Goal: Information Seeking & Learning: Learn about a topic

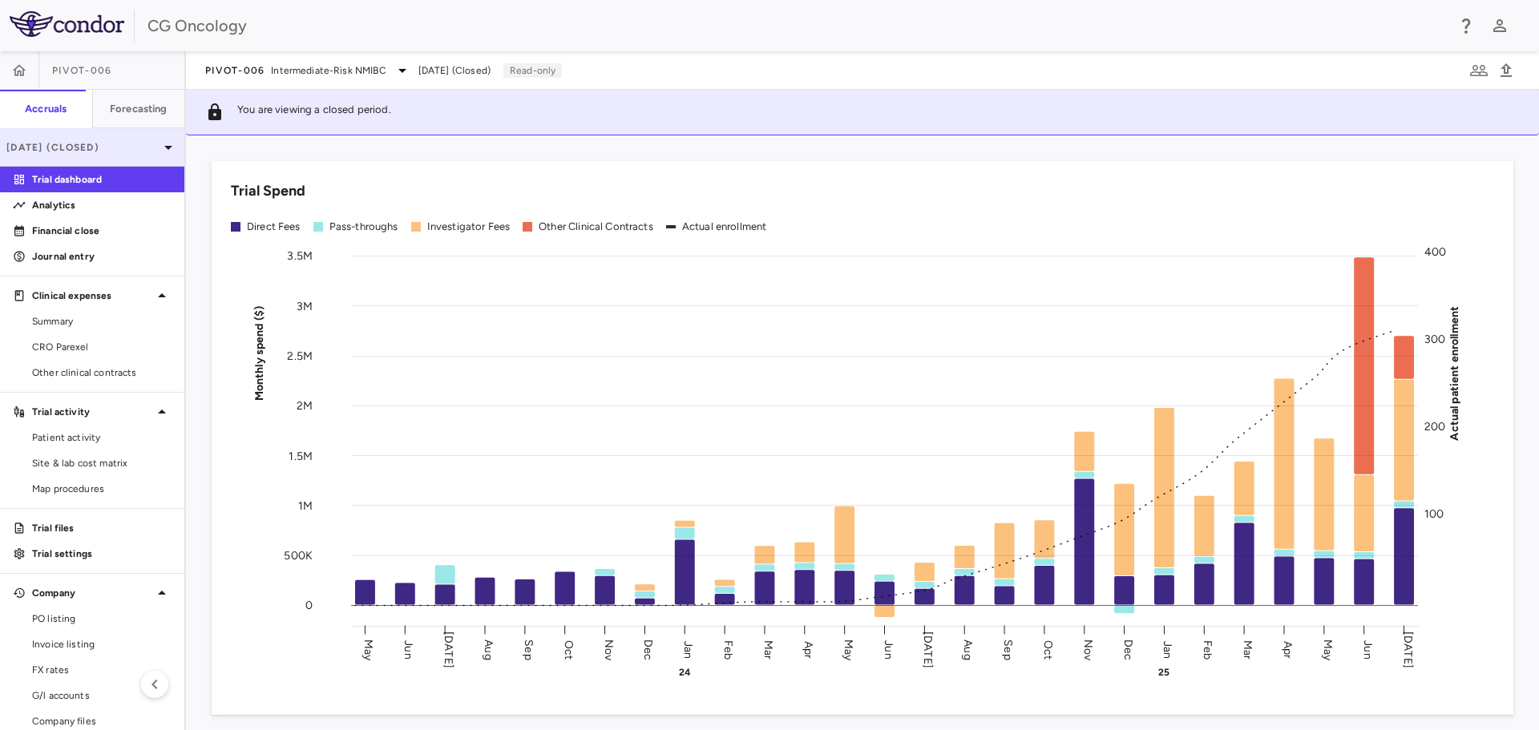
click at [159, 143] on icon at bounding box center [168, 147] width 19 height 19
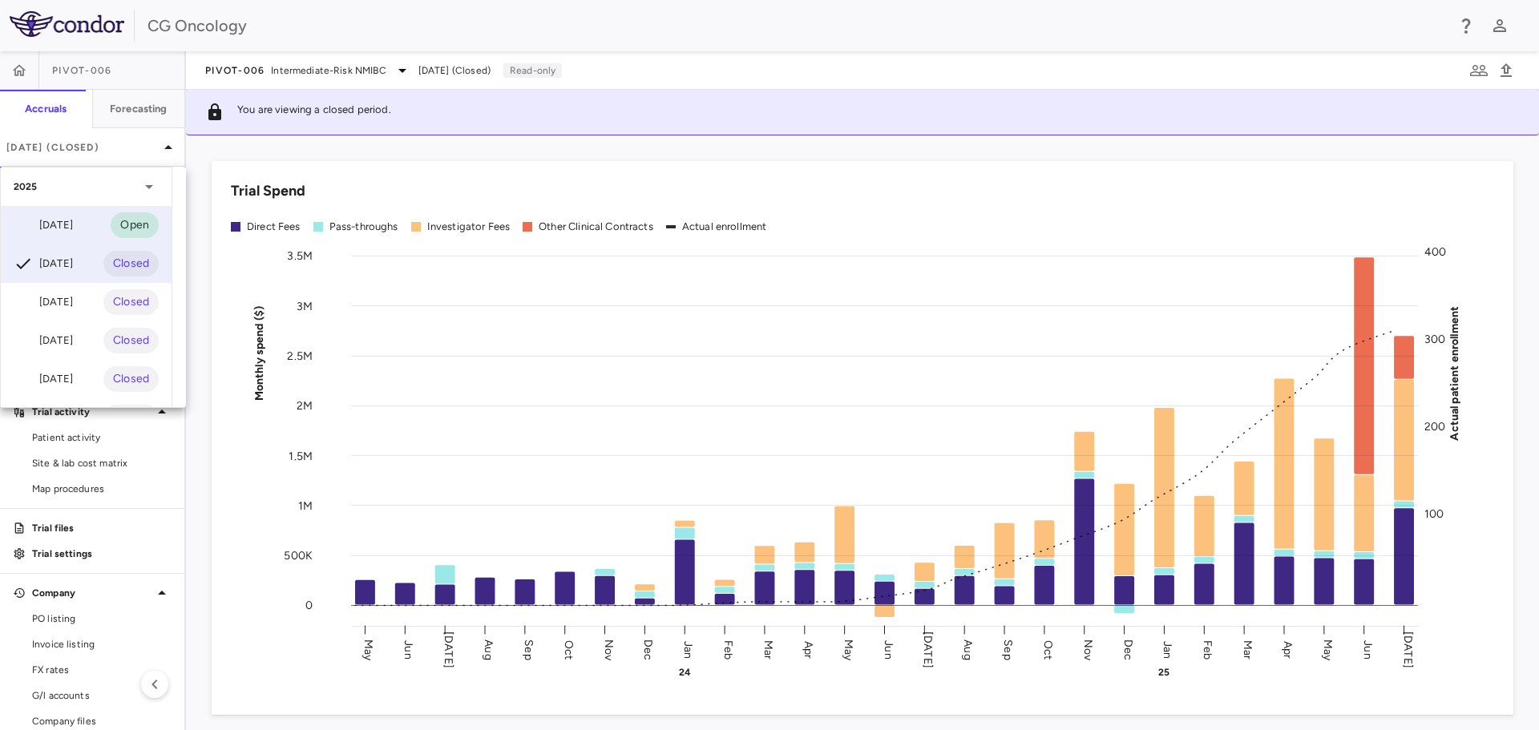
click at [66, 220] on div "[DATE]" at bounding box center [43, 225] width 59 height 19
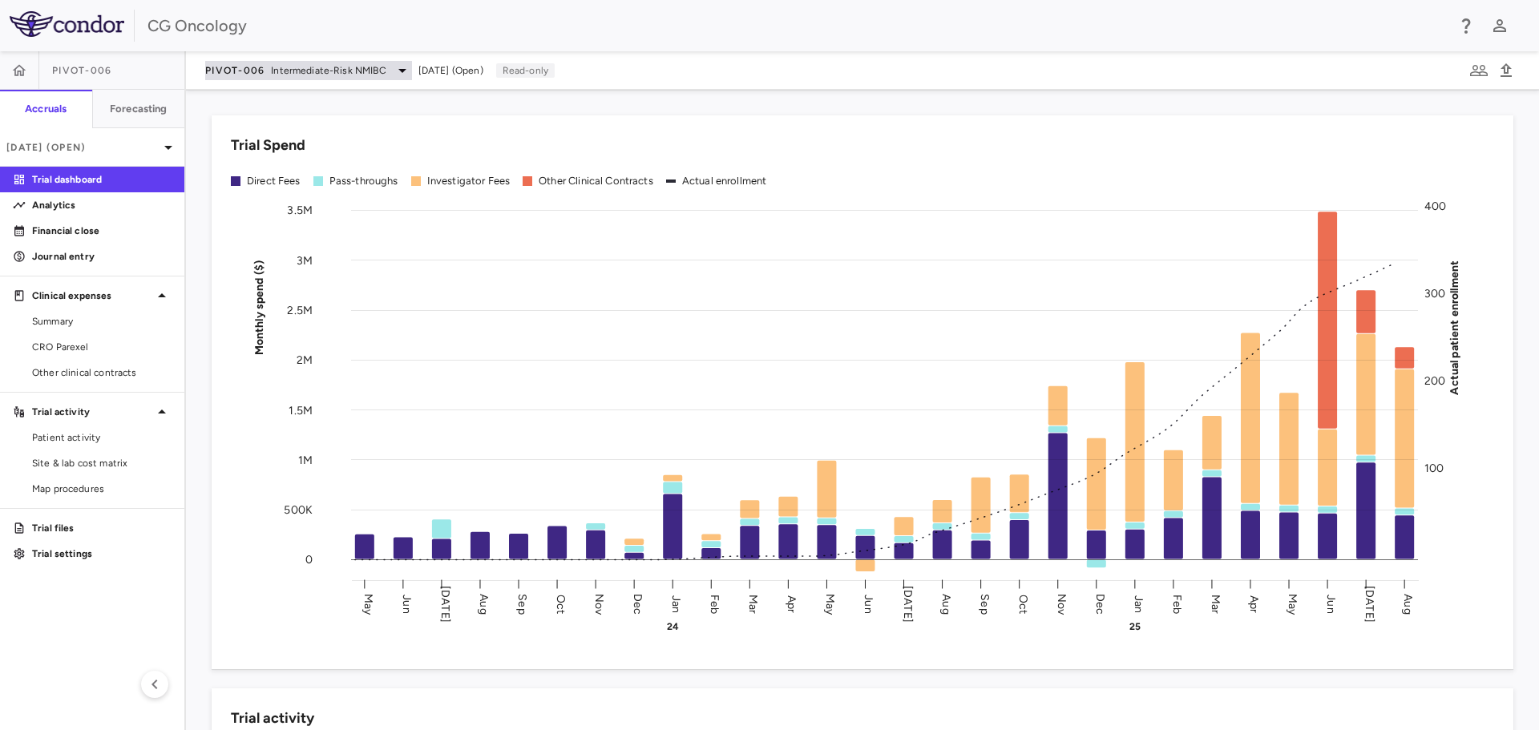
click at [399, 67] on icon at bounding box center [402, 70] width 19 height 19
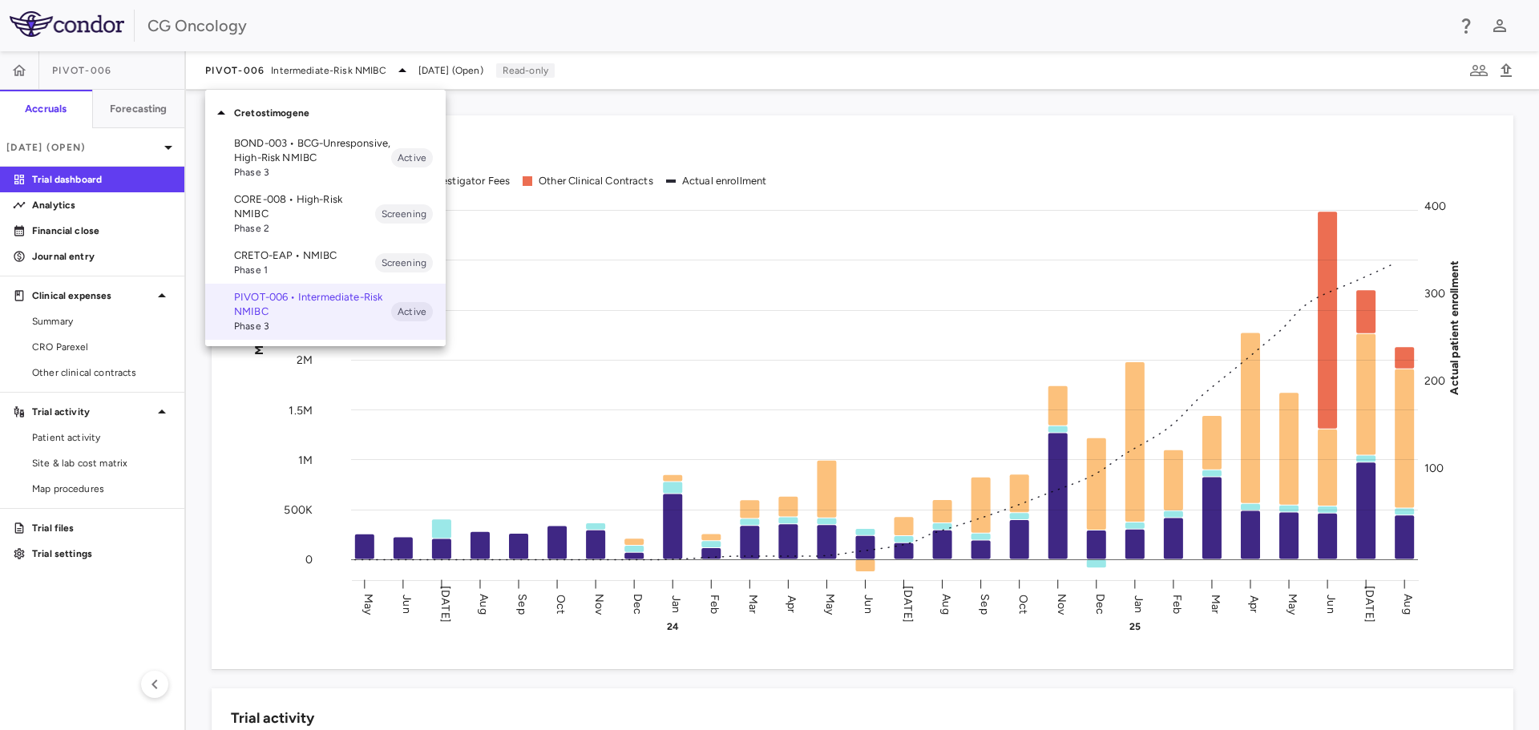
click at [329, 213] on p "CORE-008 • High-Risk NMIBC" at bounding box center [304, 206] width 141 height 29
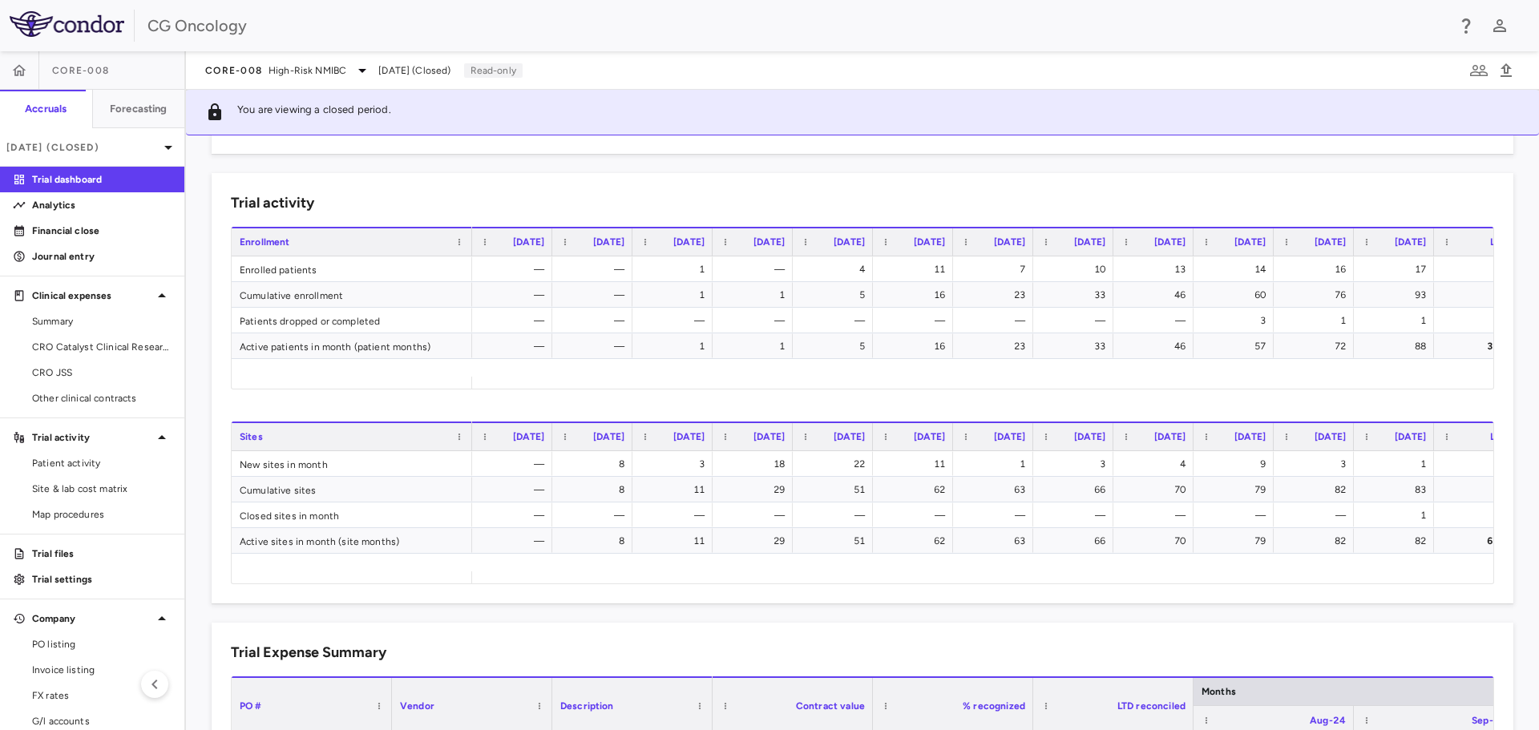
scroll to position [0, 33]
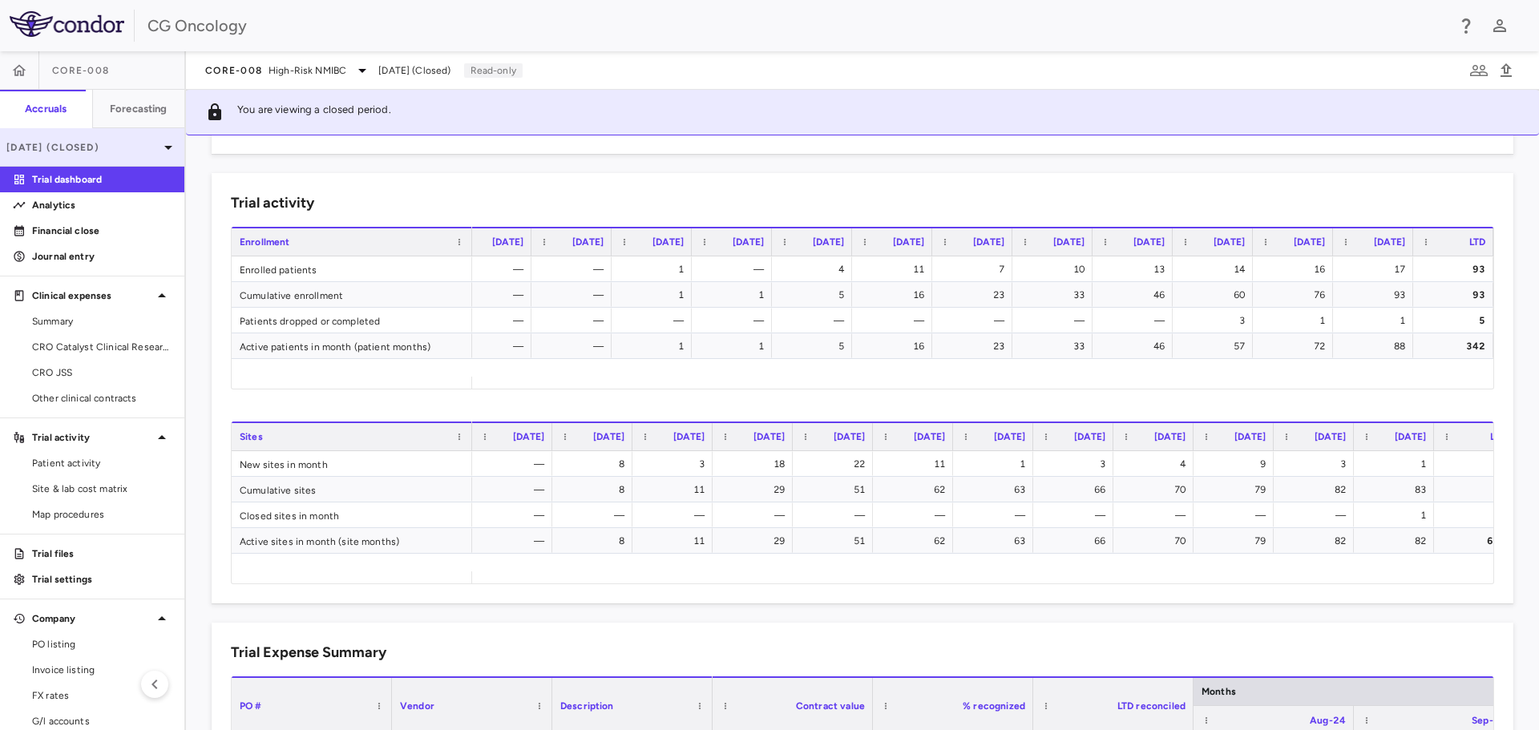
click at [159, 149] on icon at bounding box center [168, 147] width 19 height 19
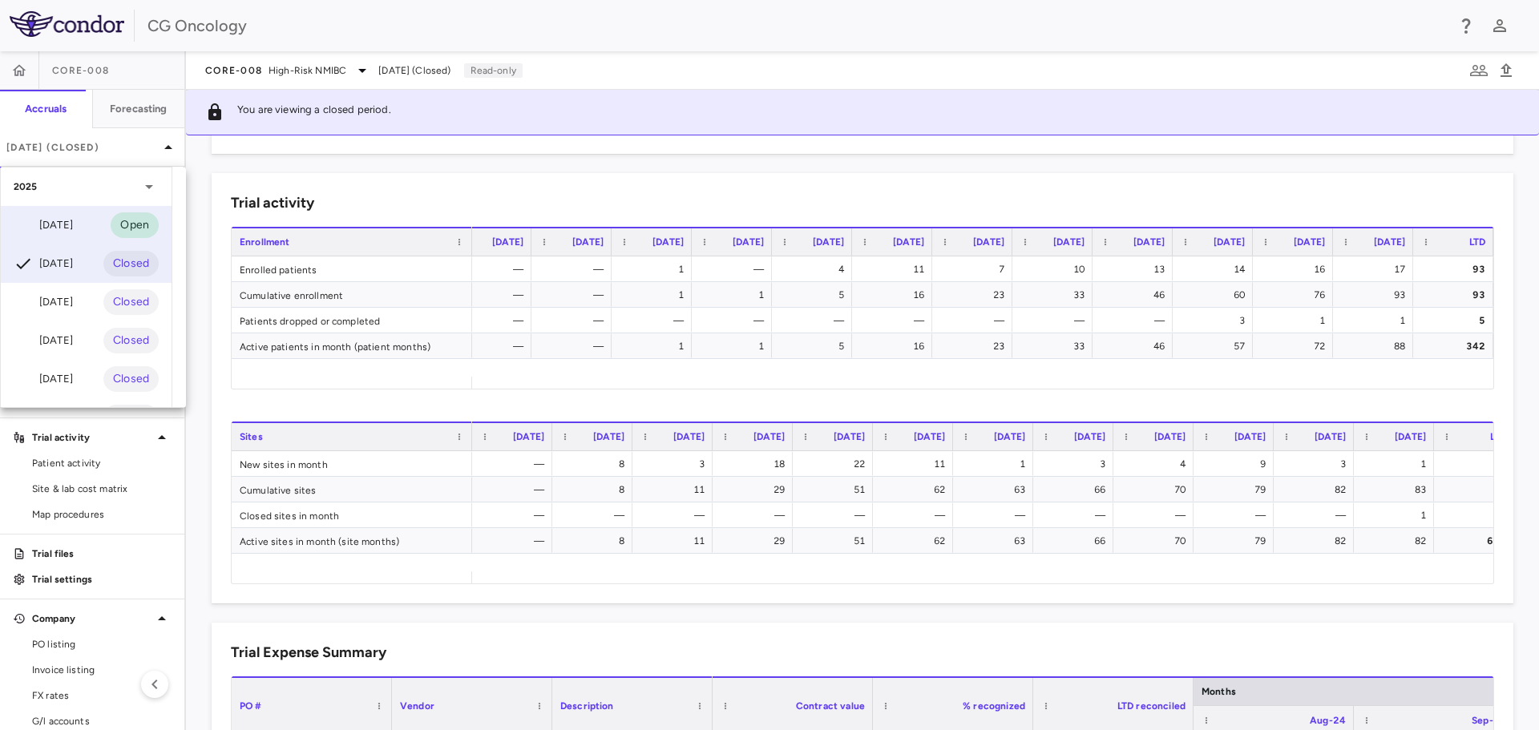
click at [73, 220] on div "[DATE]" at bounding box center [43, 225] width 59 height 19
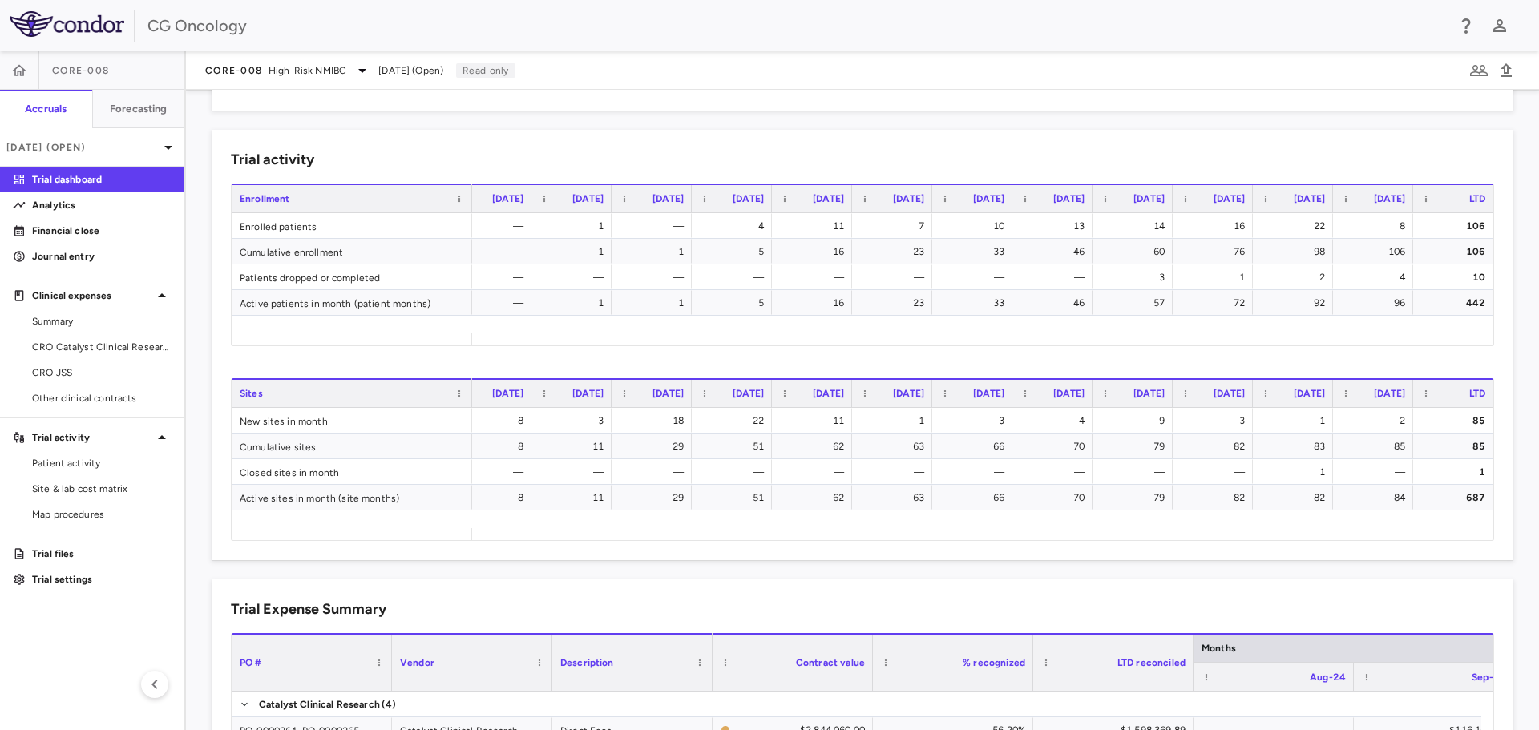
scroll to position [561, 0]
click at [360, 72] on icon at bounding box center [362, 70] width 19 height 19
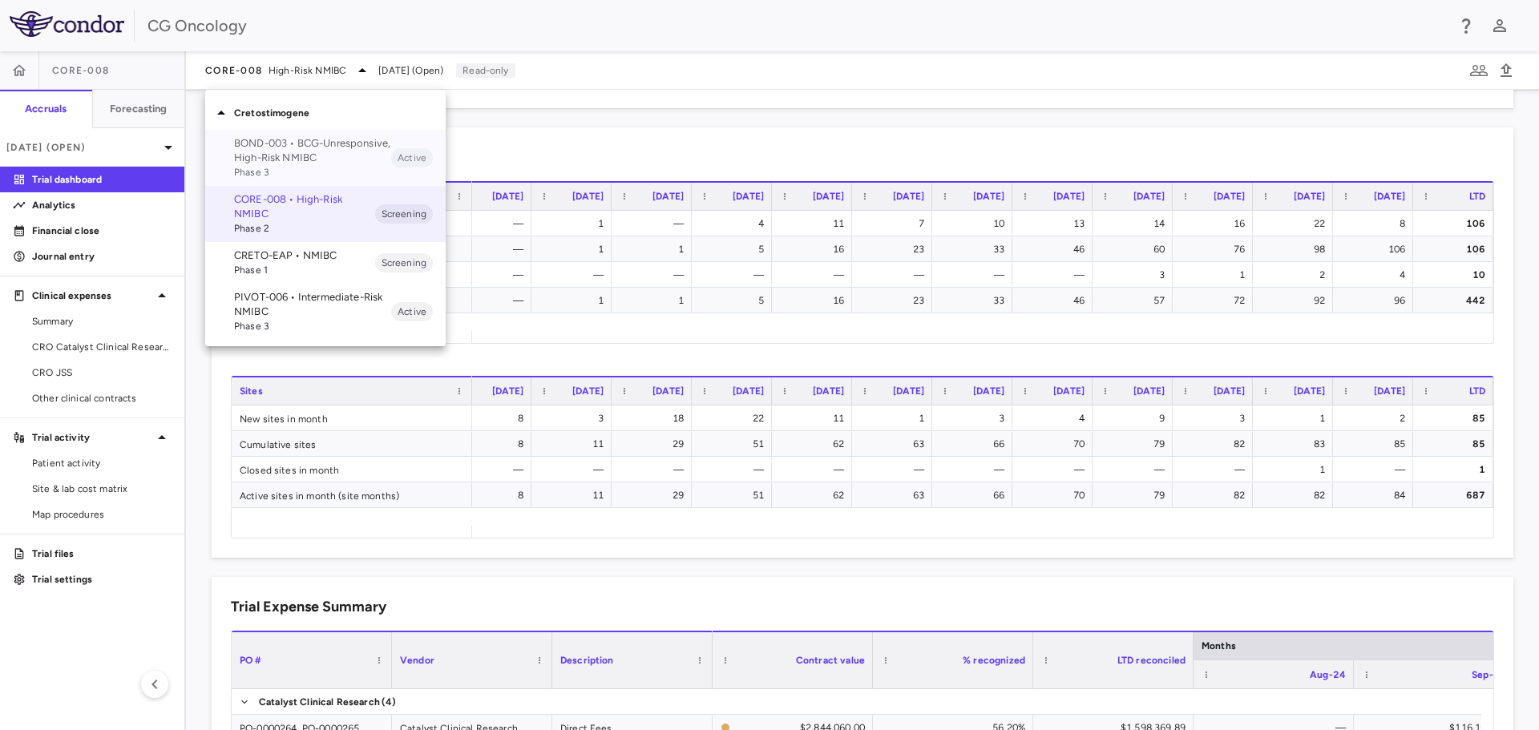
click at [313, 151] on p "BOND-003 • BCG-Unresponsive, High-Risk NMIBC" at bounding box center [312, 150] width 157 height 29
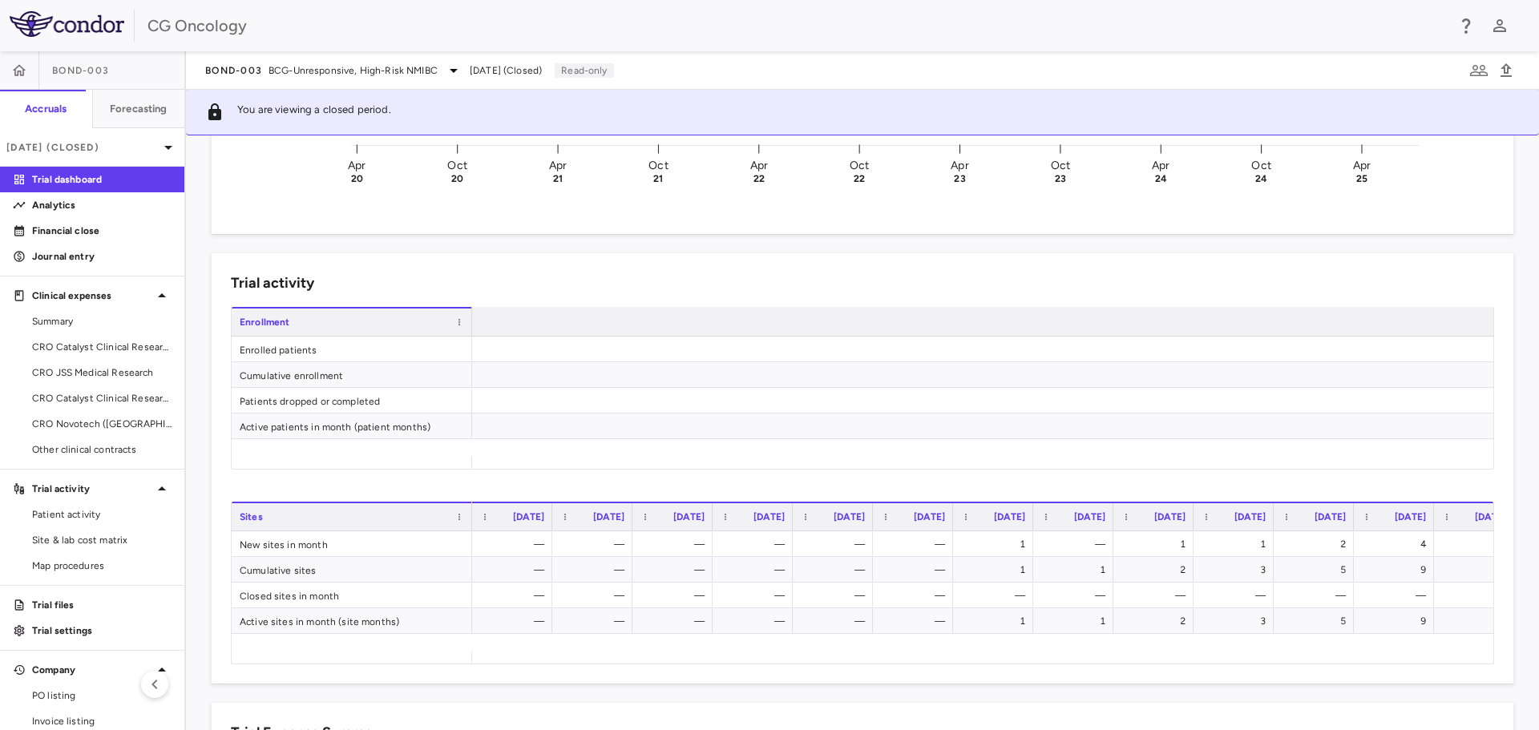
scroll to position [0, 4200]
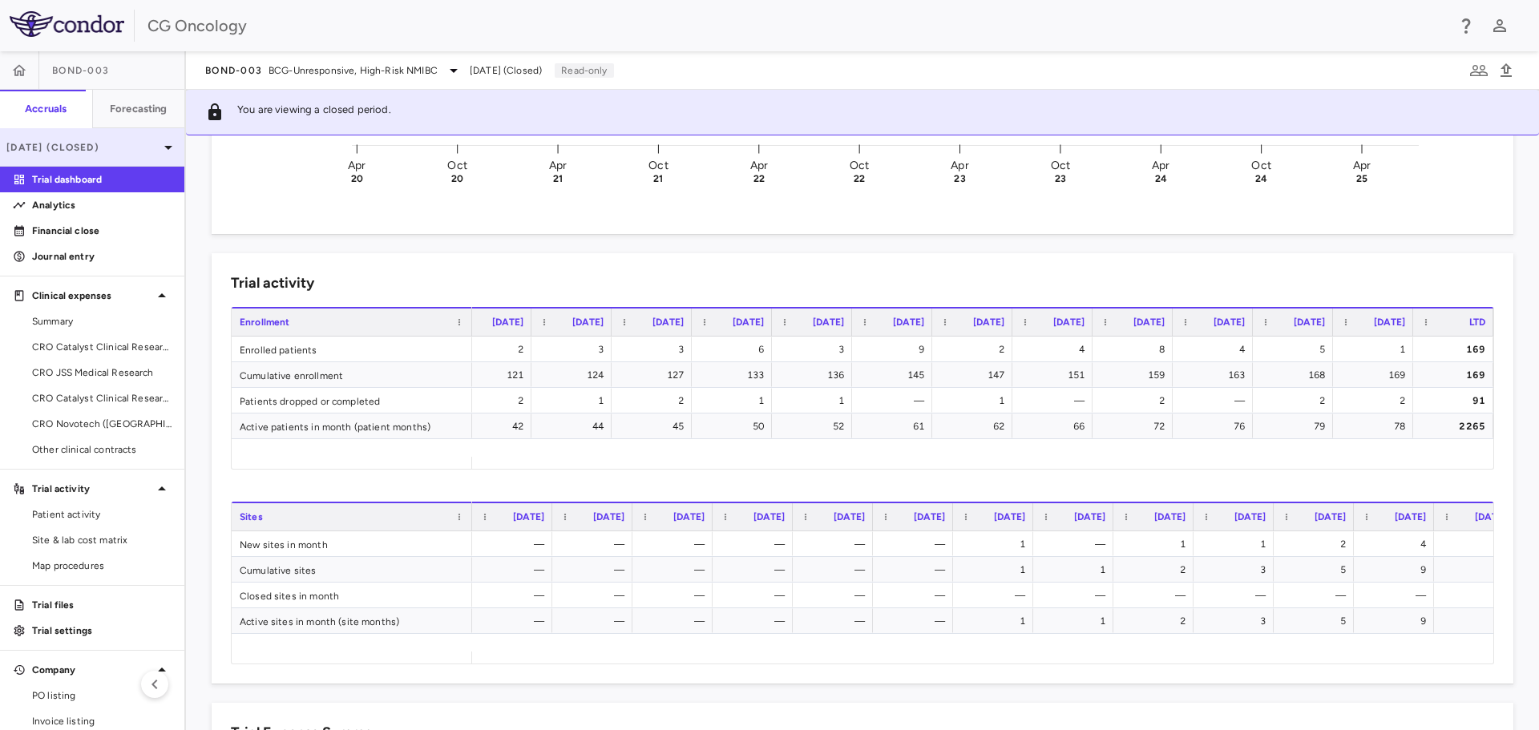
click at [159, 155] on icon at bounding box center [168, 147] width 19 height 19
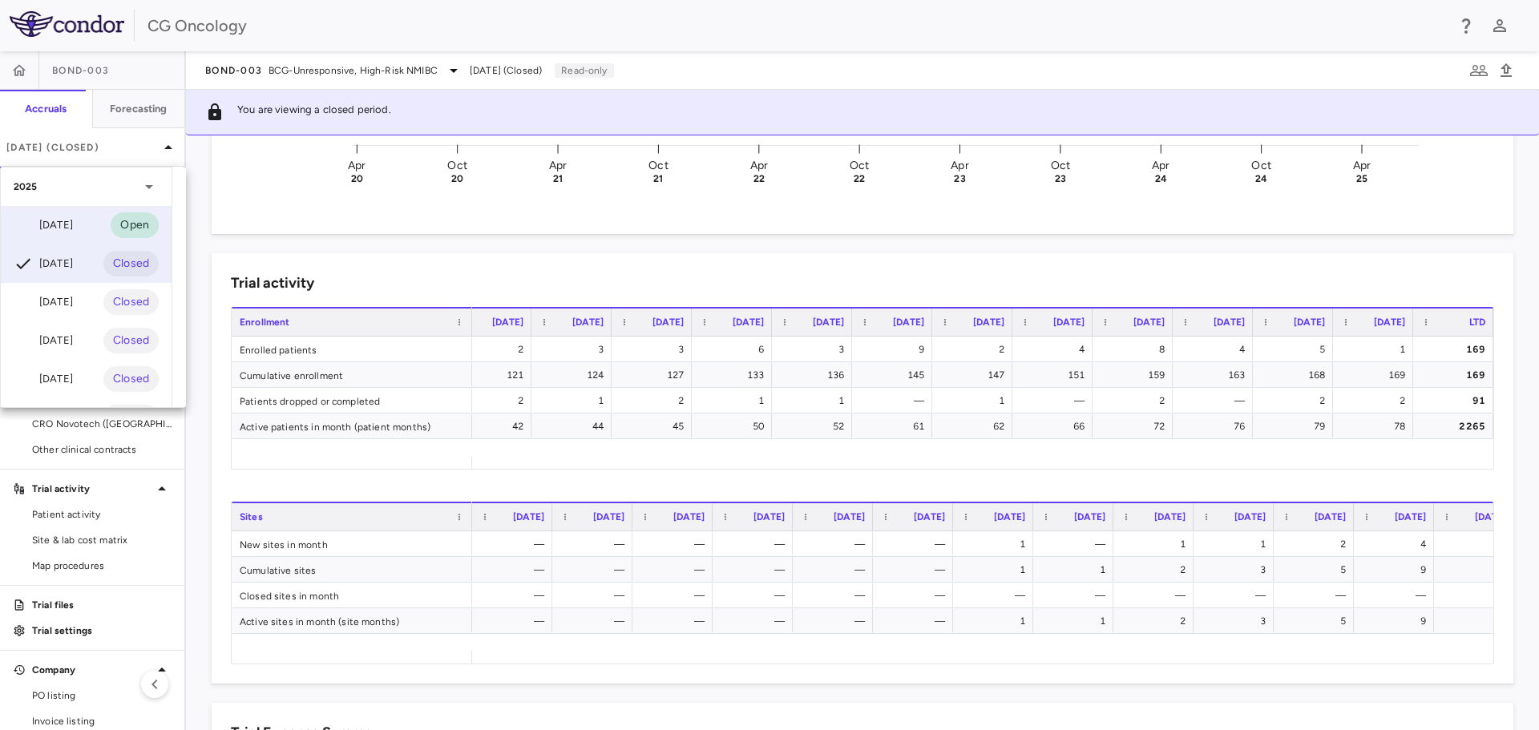
click at [73, 228] on div "[DATE]" at bounding box center [43, 225] width 59 height 19
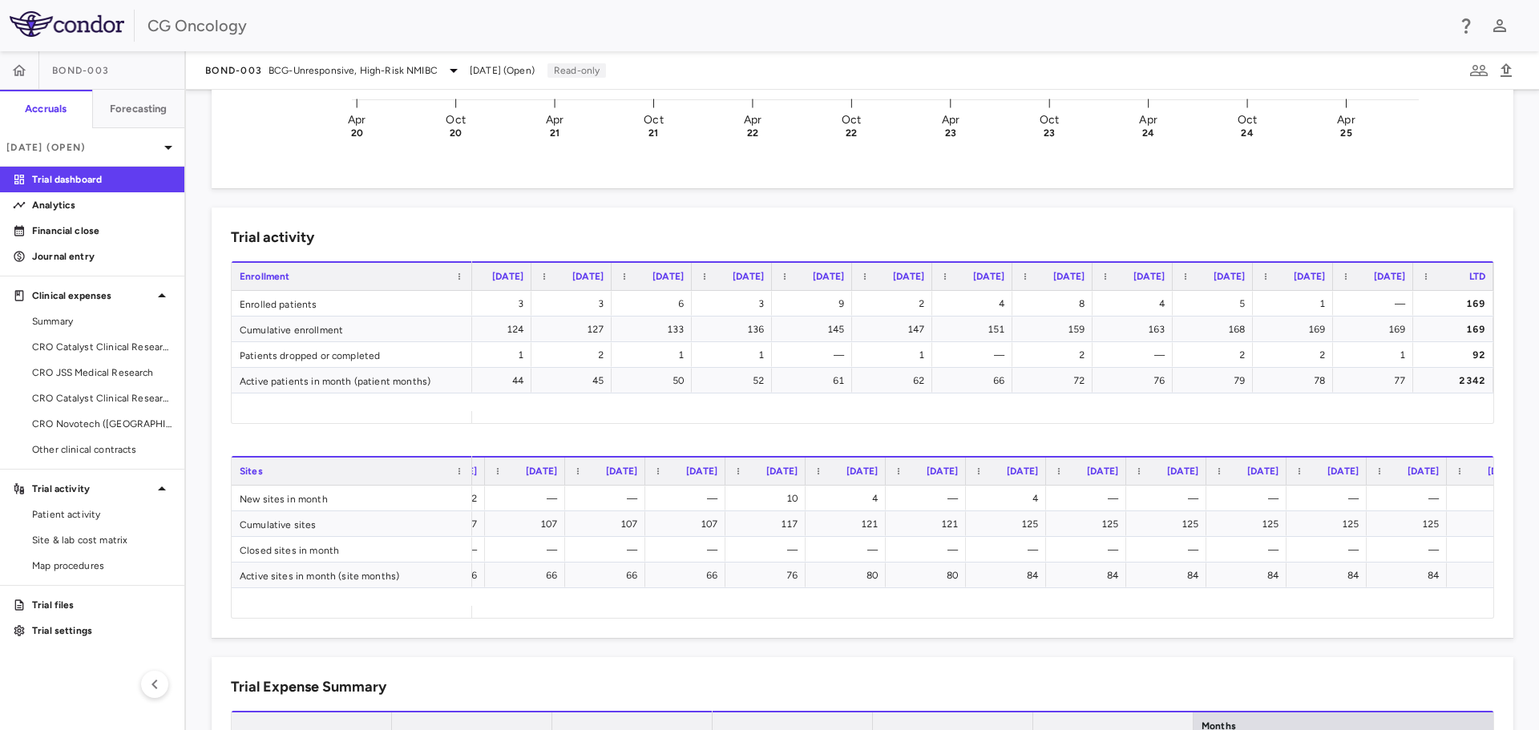
scroll to position [0, 4280]
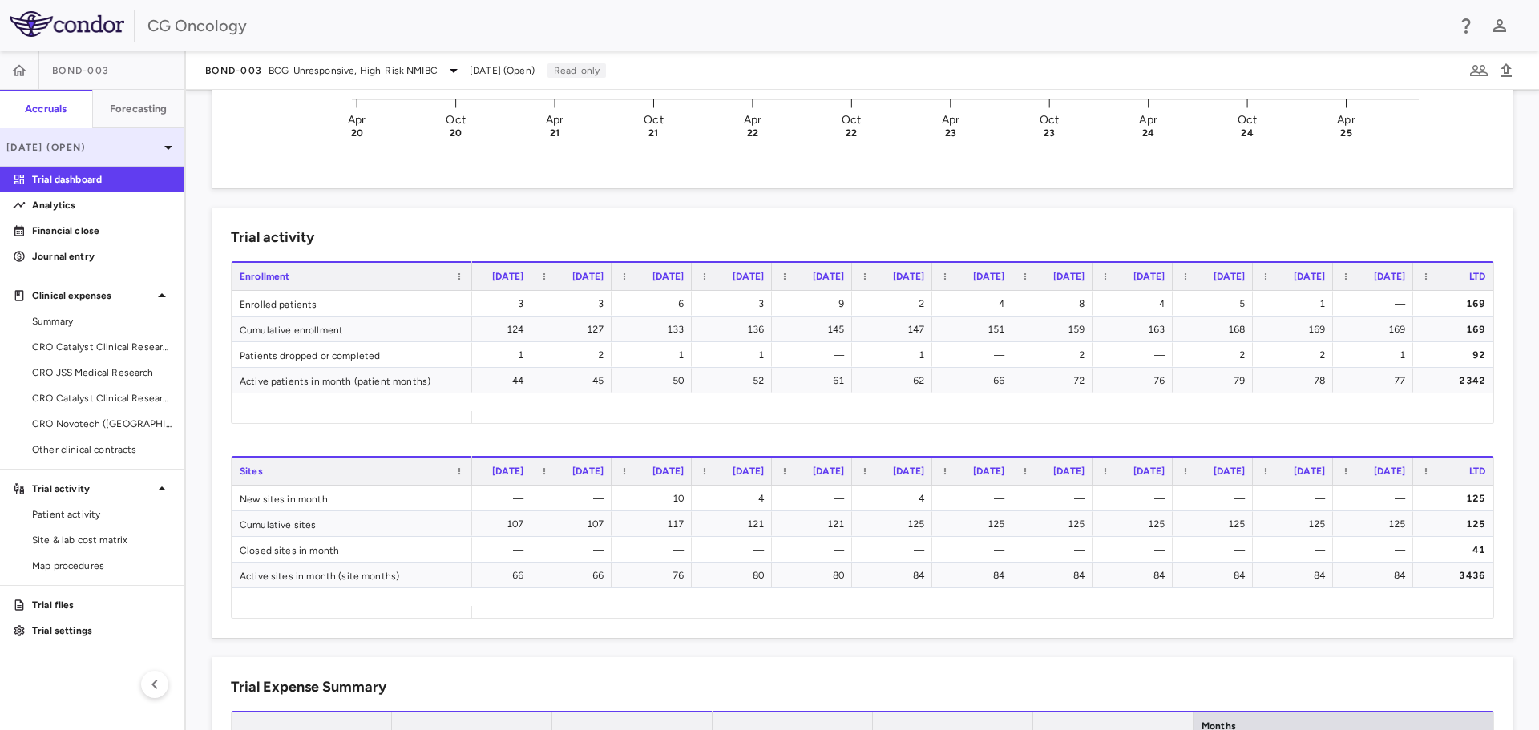
click at [170, 142] on icon at bounding box center [168, 147] width 19 height 19
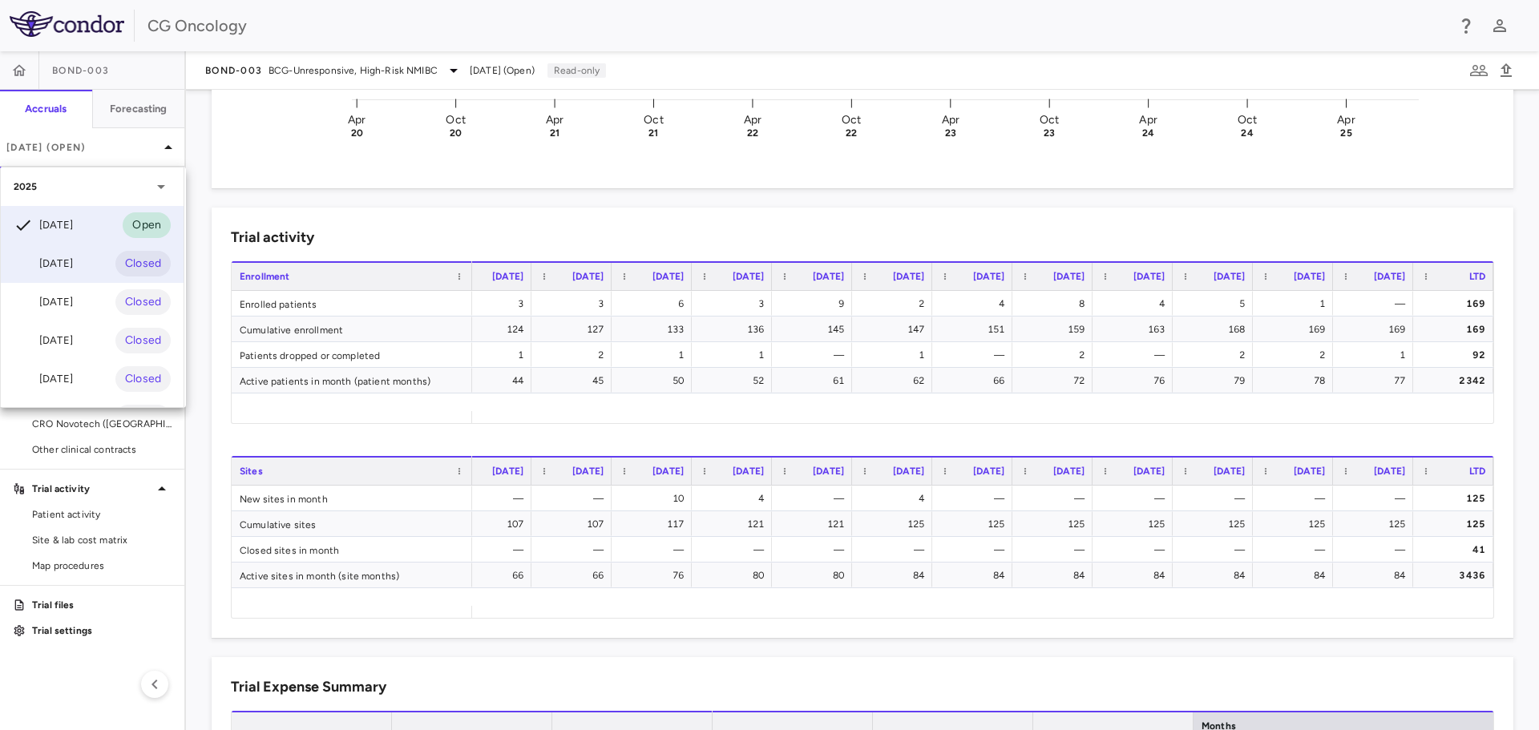
click at [62, 266] on div "[DATE]" at bounding box center [43, 263] width 59 height 19
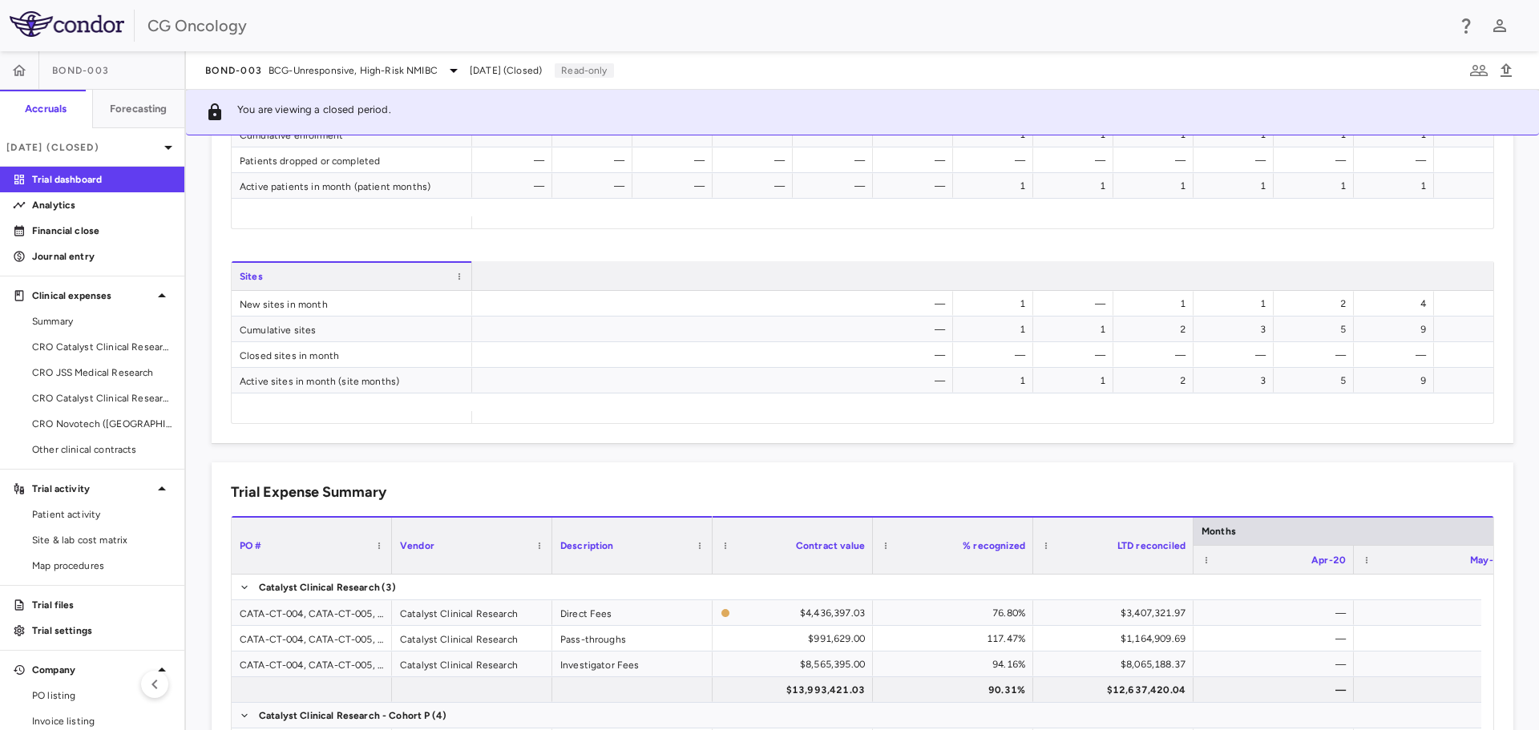
scroll to position [0, 4200]
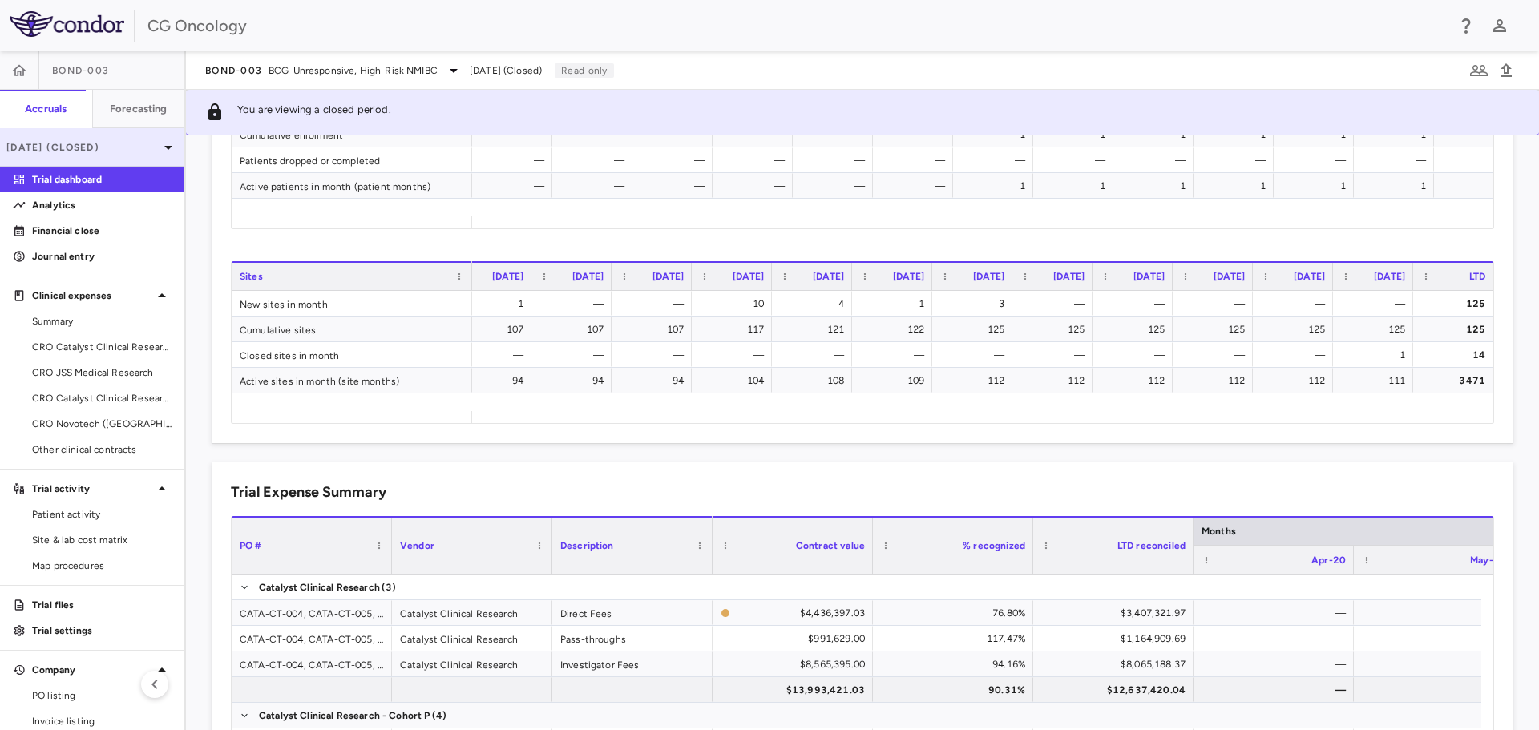
click at [159, 145] on icon at bounding box center [168, 147] width 19 height 19
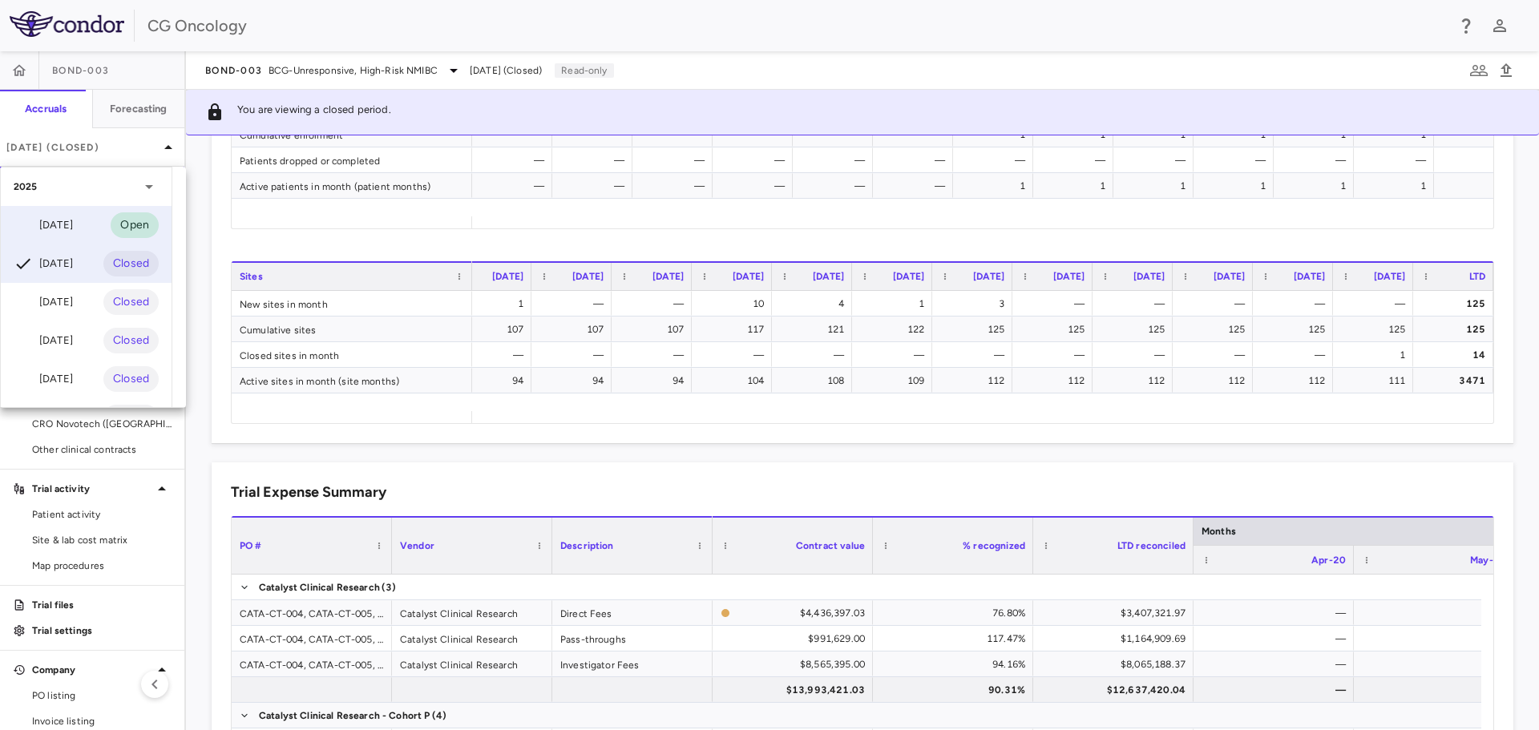
click at [64, 217] on div "[DATE]" at bounding box center [43, 225] width 59 height 19
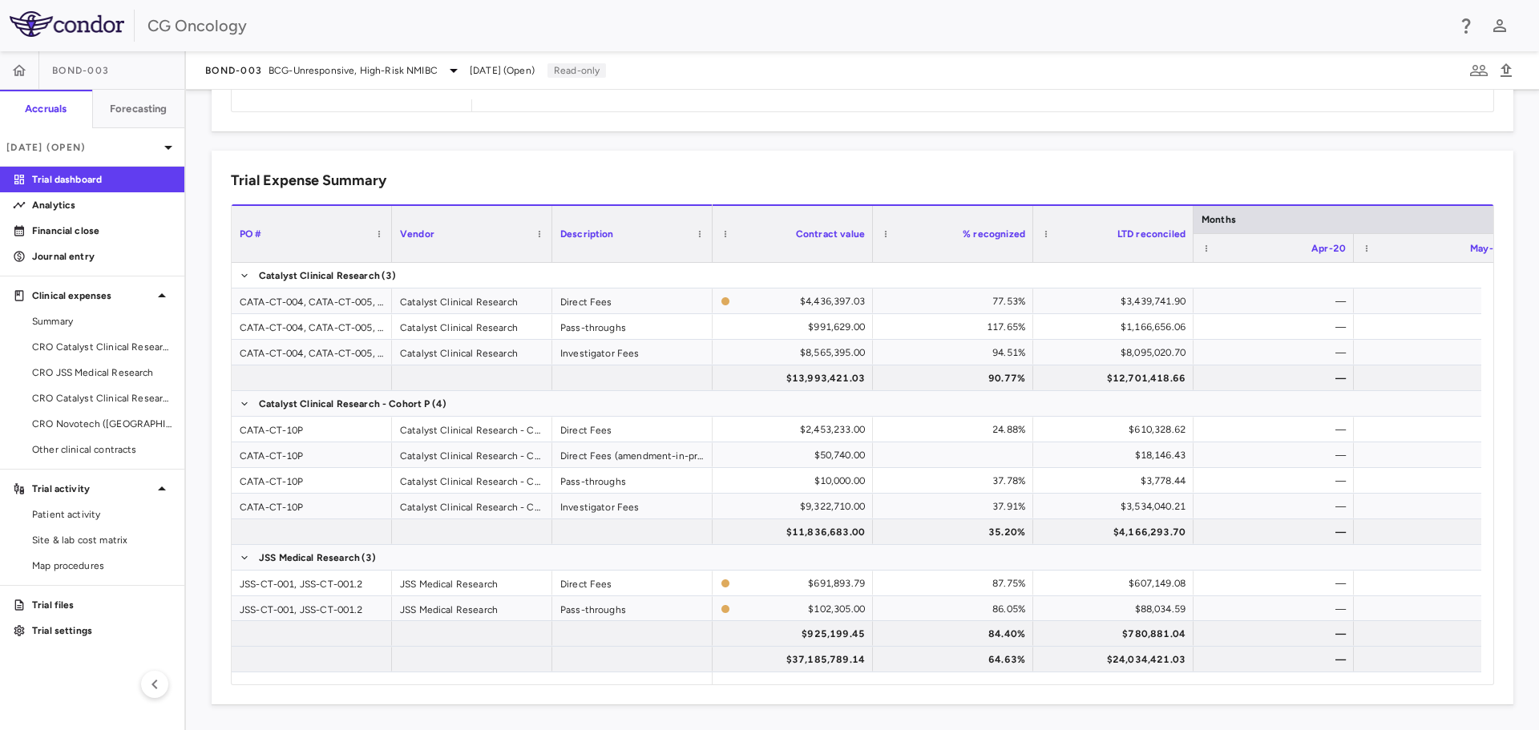
click at [56, 176] on p "Trial dashboard" at bounding box center [101, 179] width 139 height 14
click at [170, 151] on icon at bounding box center [168, 147] width 19 height 19
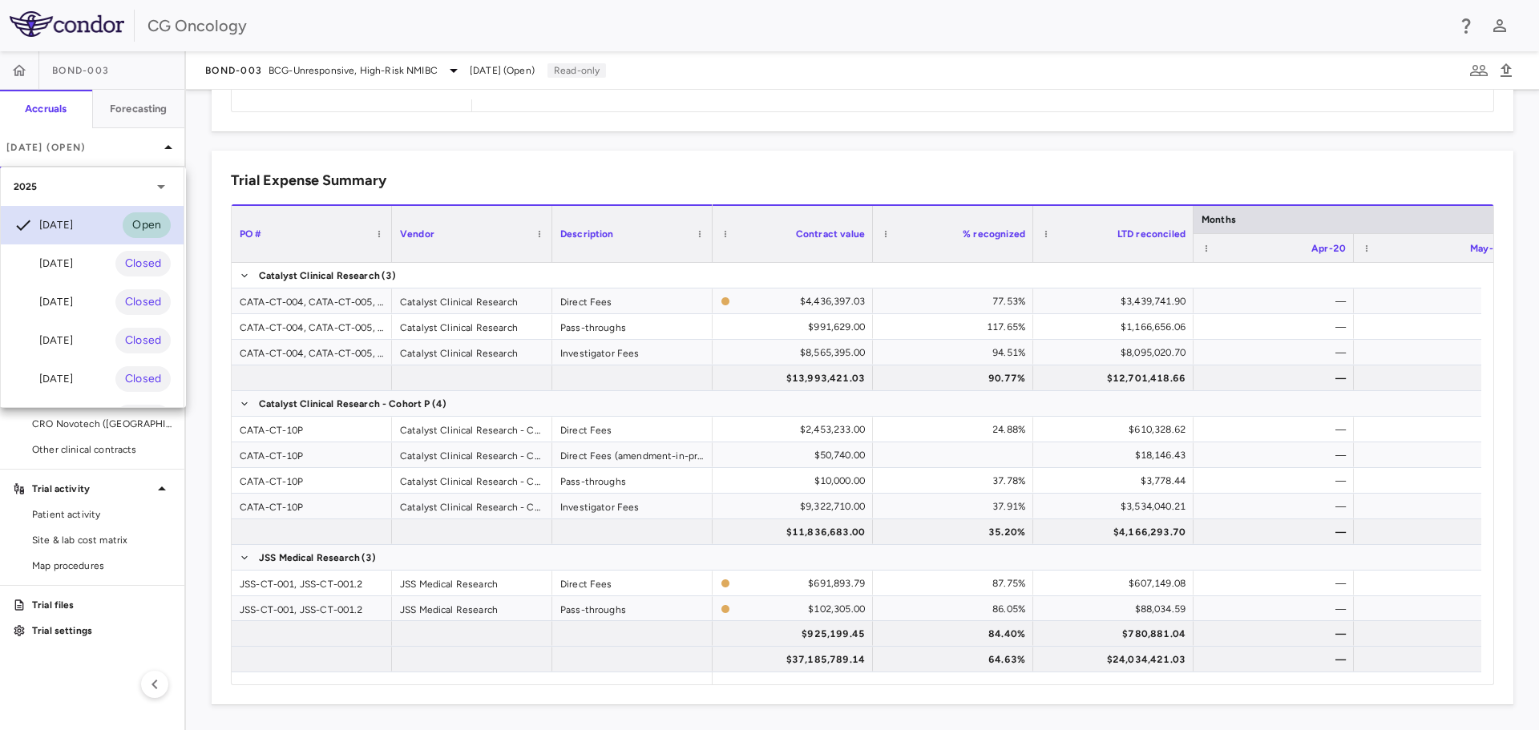
click at [60, 221] on div "[DATE]" at bounding box center [43, 225] width 59 height 19
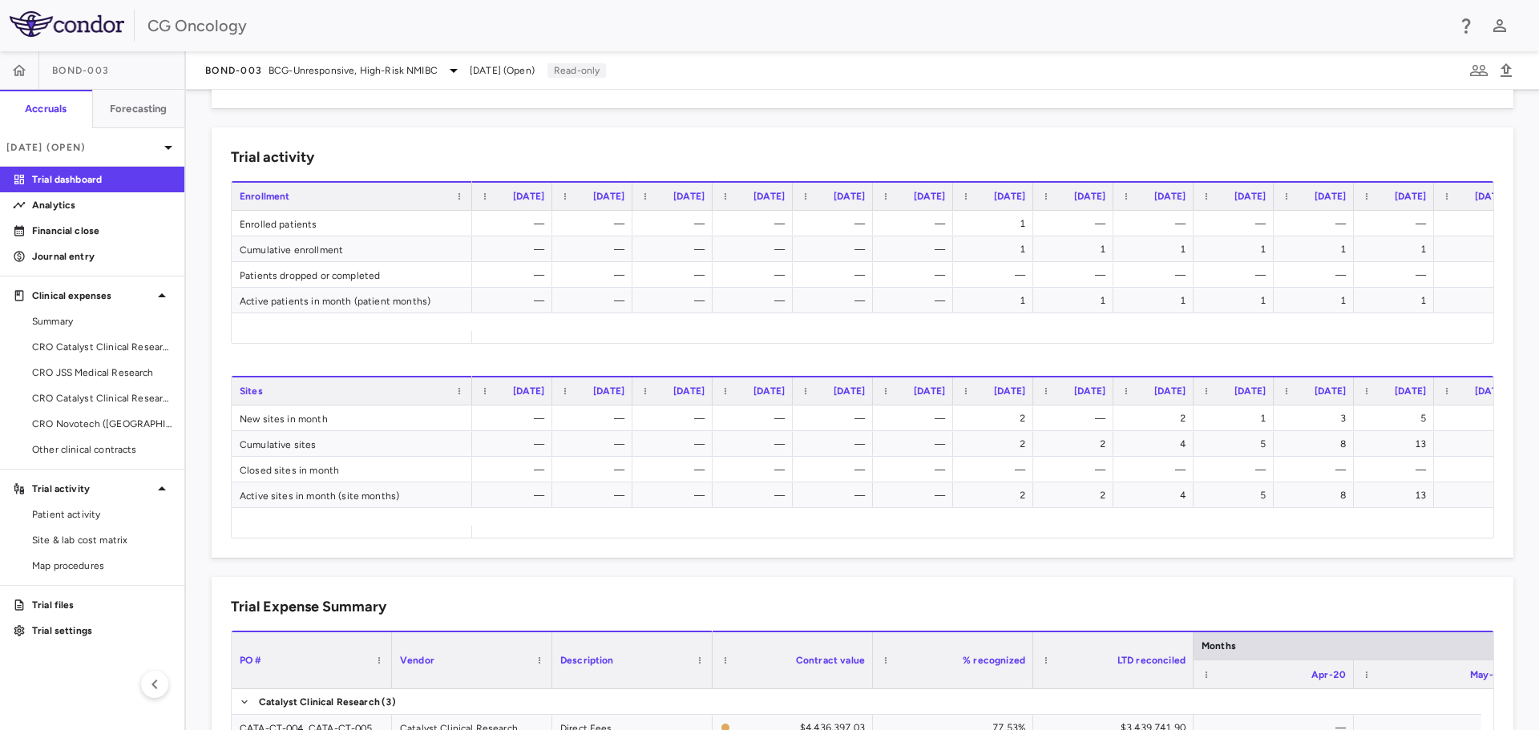
scroll to position [0, 4280]
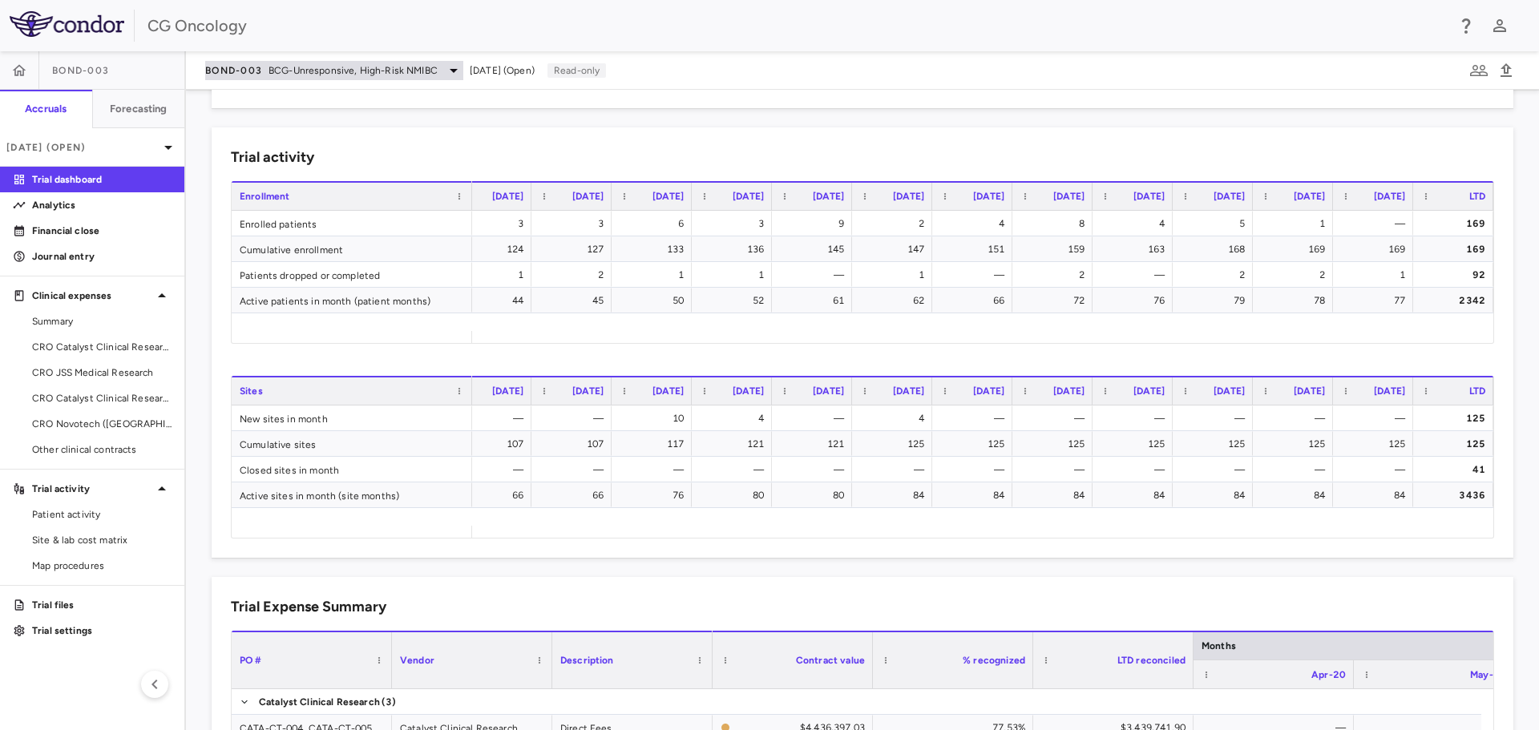
click at [450, 71] on icon at bounding box center [454, 71] width 8 height 4
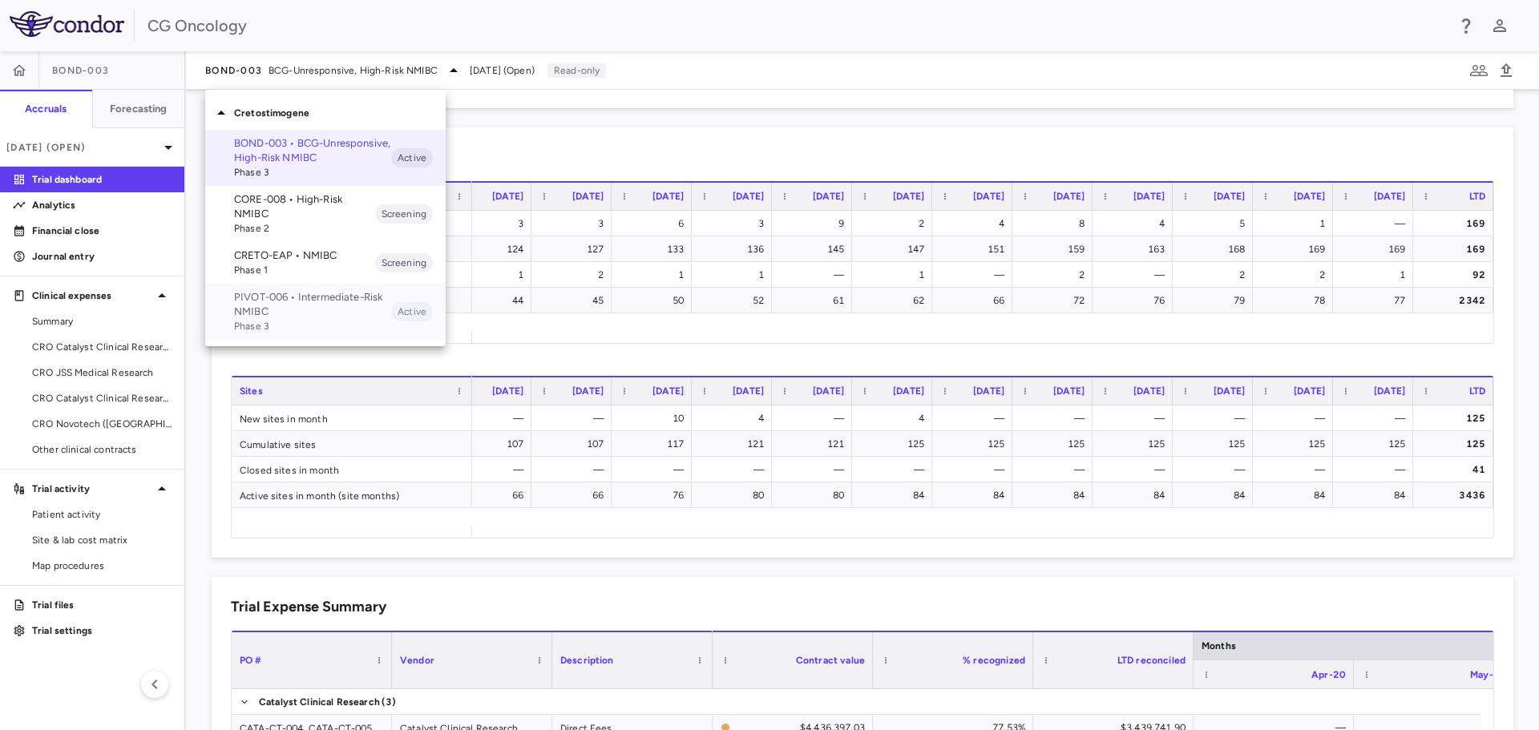
click at [284, 299] on p "PIVOT-006 • Intermediate-Risk NMIBC" at bounding box center [312, 304] width 157 height 29
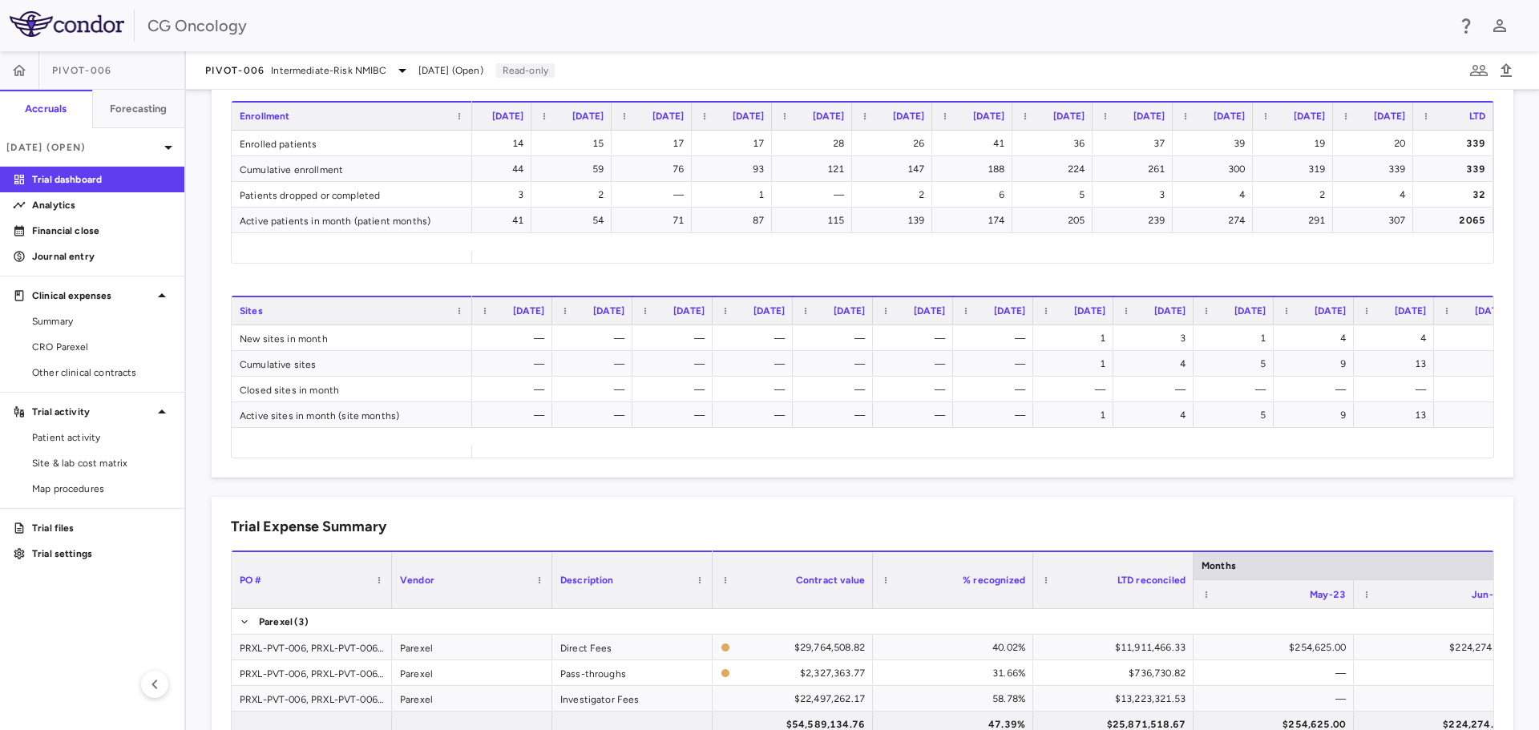
scroll to position [0, 1315]
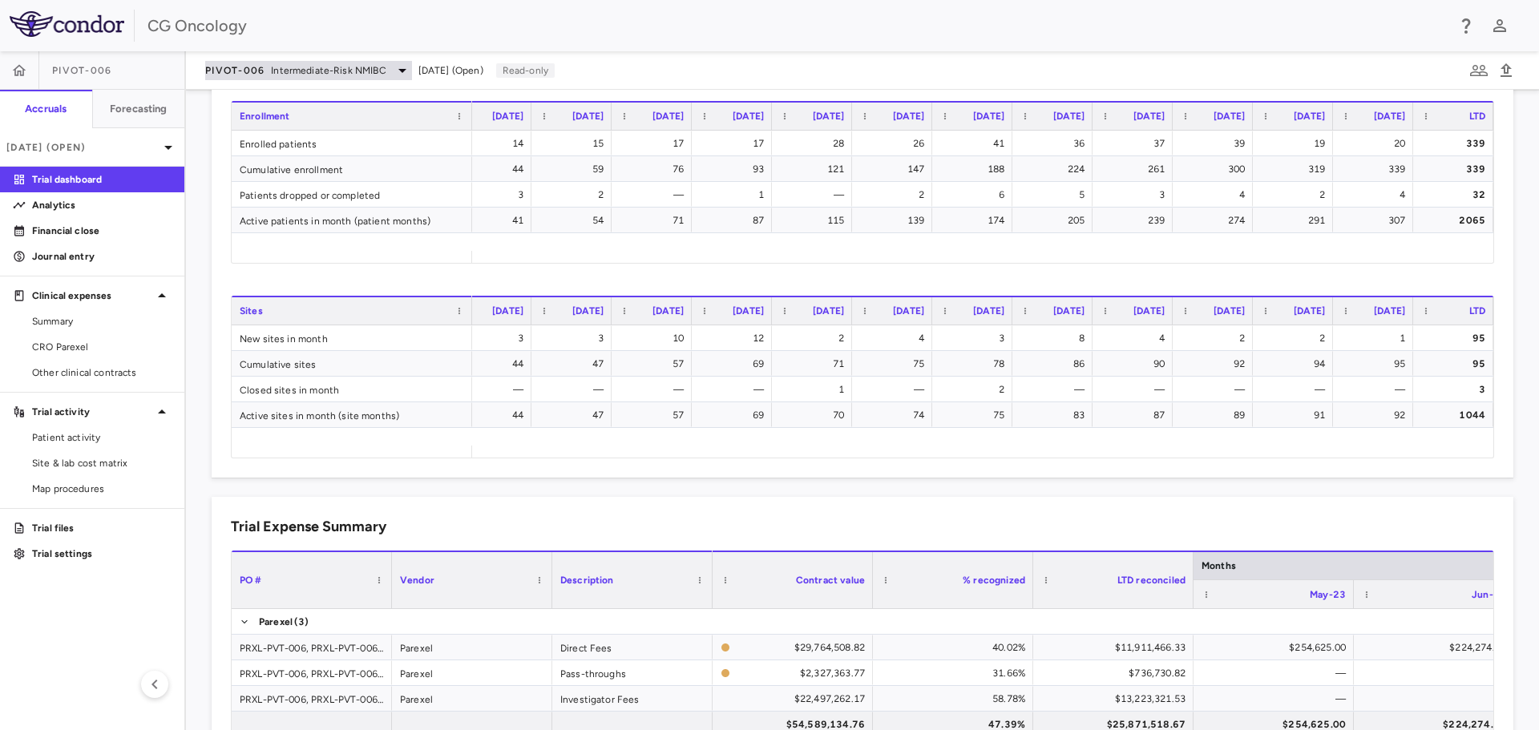
click at [393, 71] on icon at bounding box center [402, 70] width 19 height 19
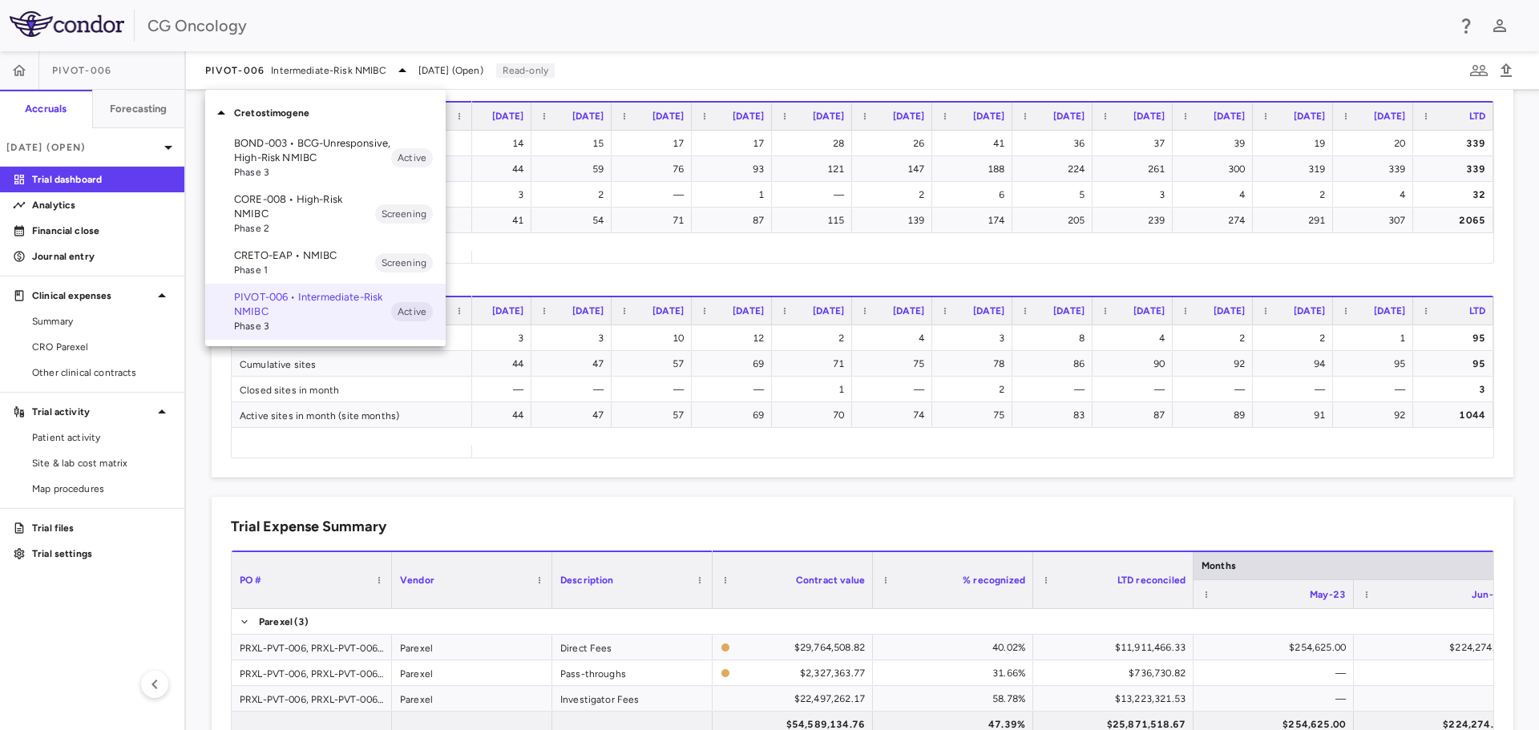
click at [313, 159] on p "BOND-003 • BCG-Unresponsive, High-Risk NMIBC" at bounding box center [312, 150] width 157 height 29
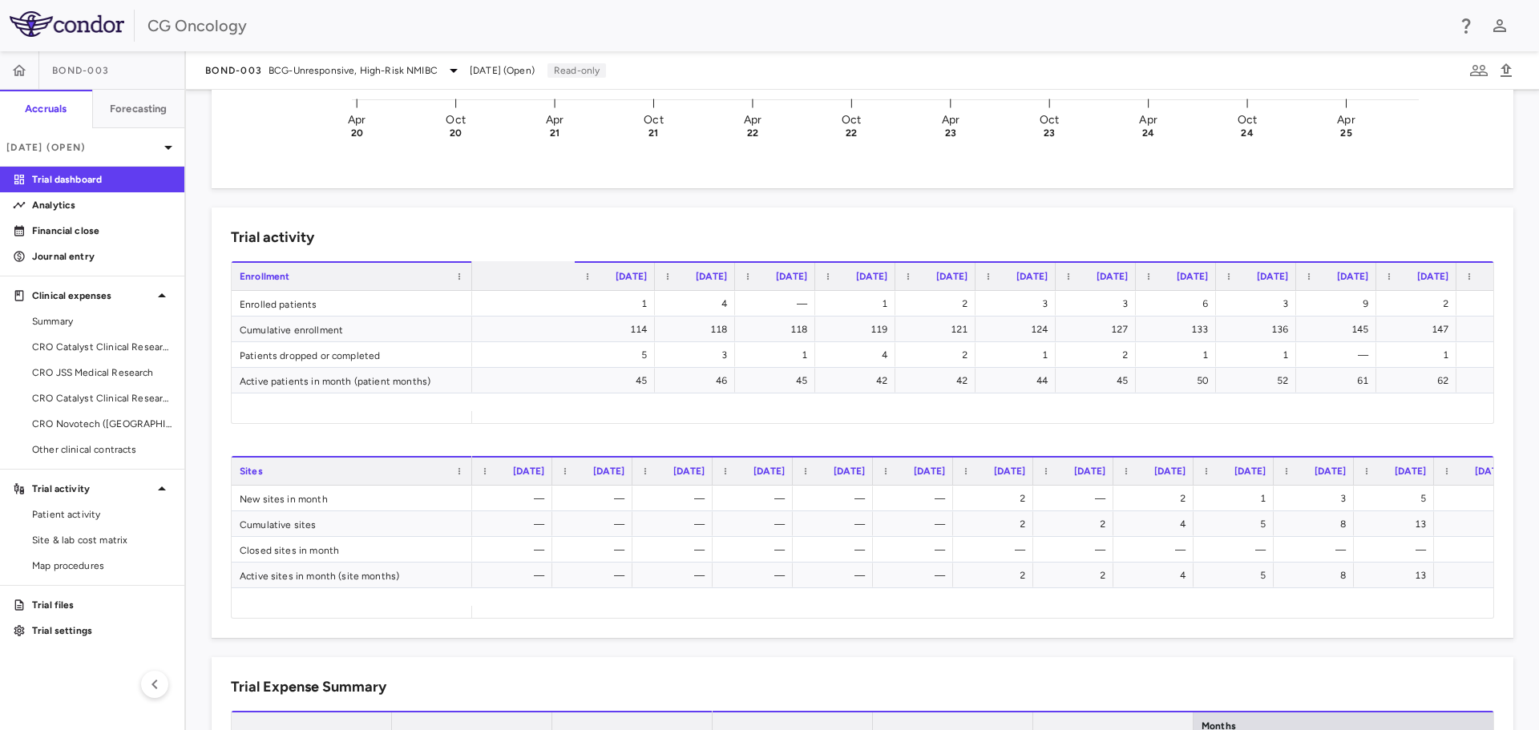
scroll to position [0, 4280]
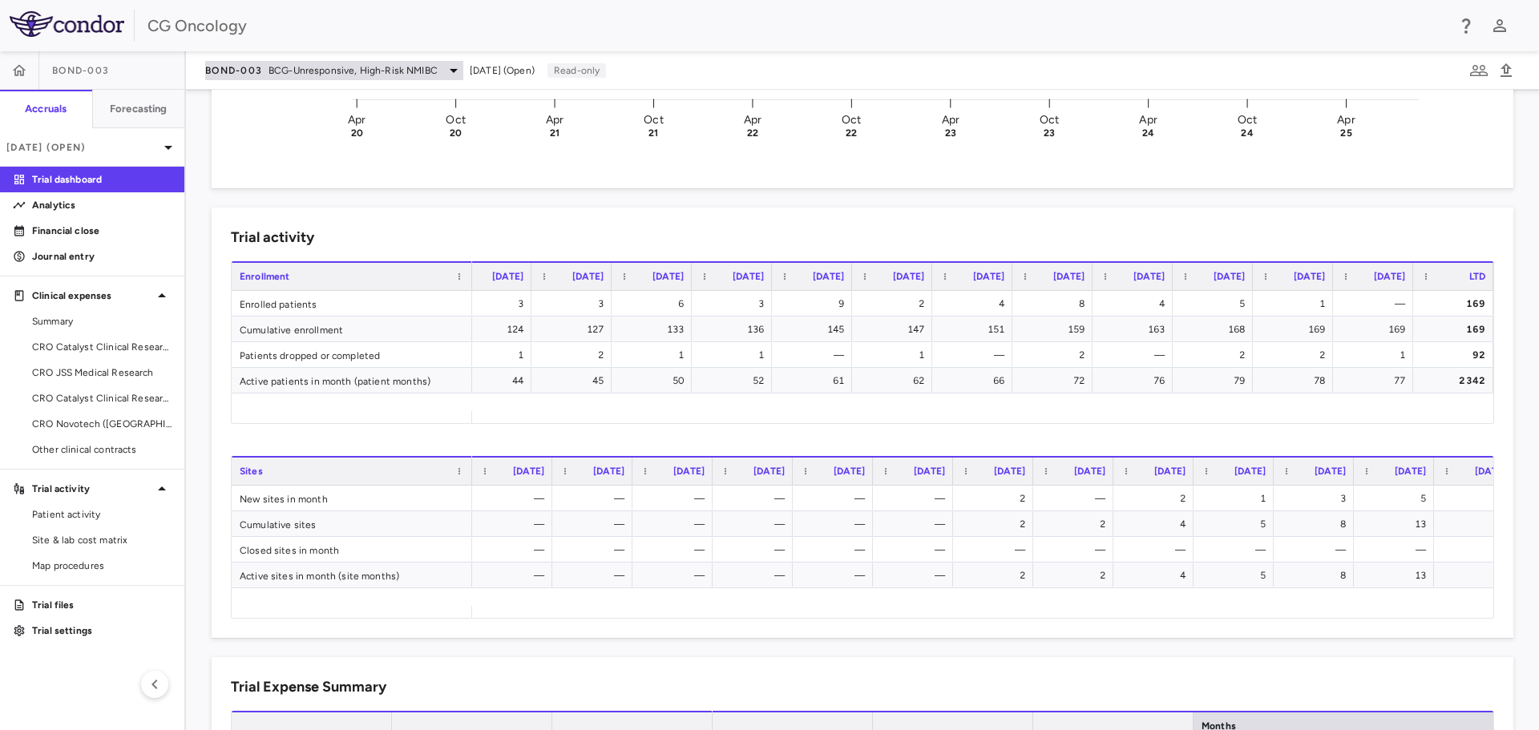
click at [449, 71] on icon at bounding box center [453, 70] width 19 height 19
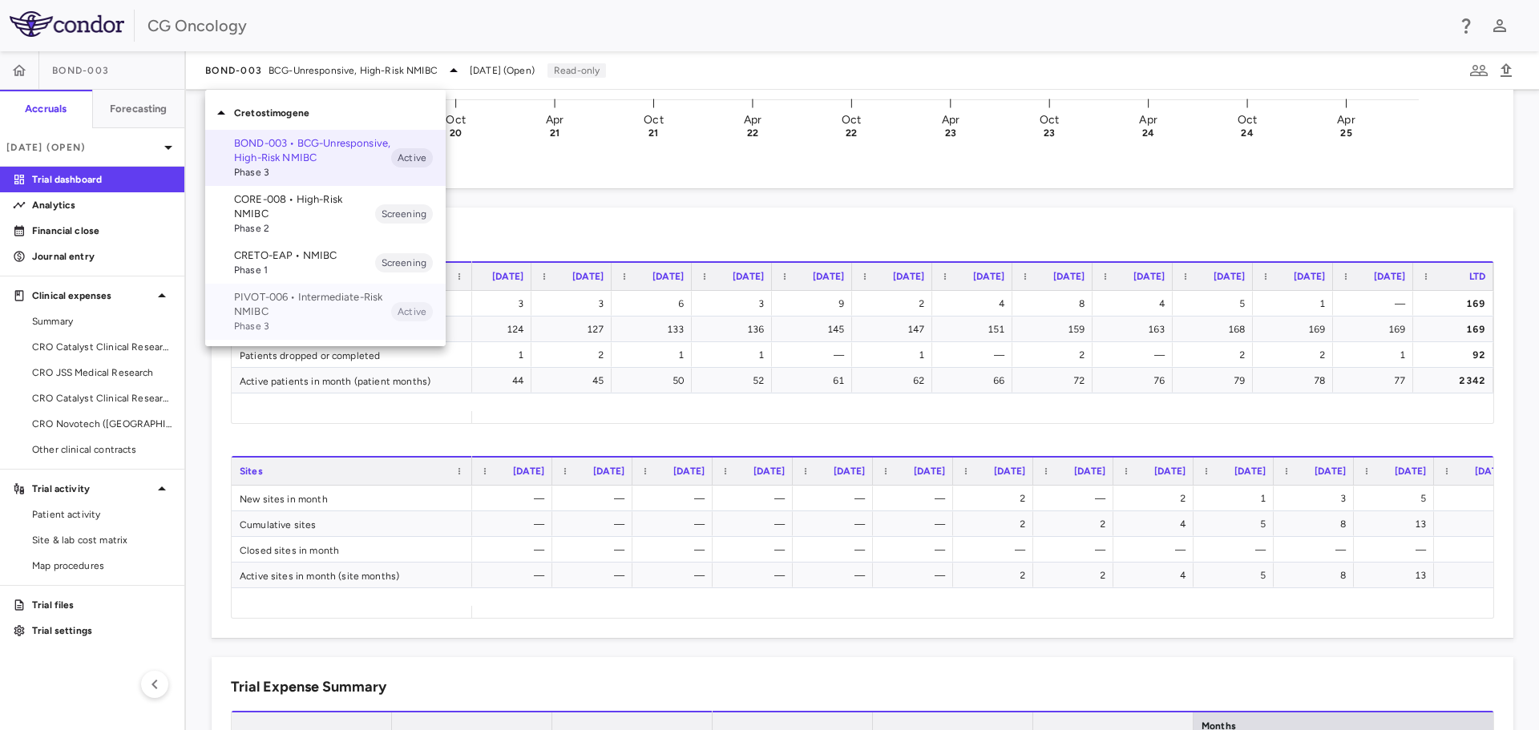
click at [315, 293] on p "PIVOT-006 • Intermediate-Risk NMIBC" at bounding box center [312, 304] width 157 height 29
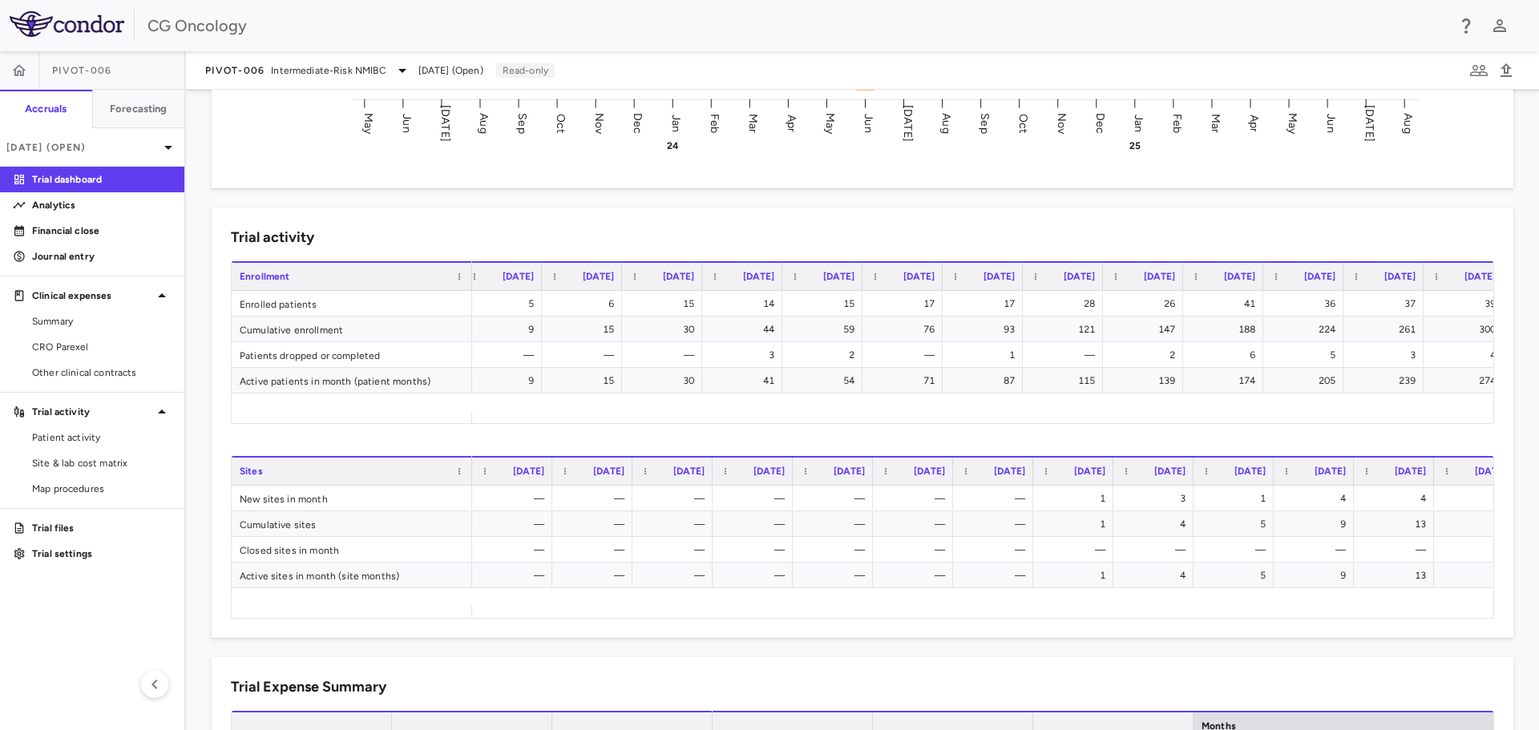
scroll to position [0, 1315]
click at [403, 73] on icon at bounding box center [402, 70] width 19 height 19
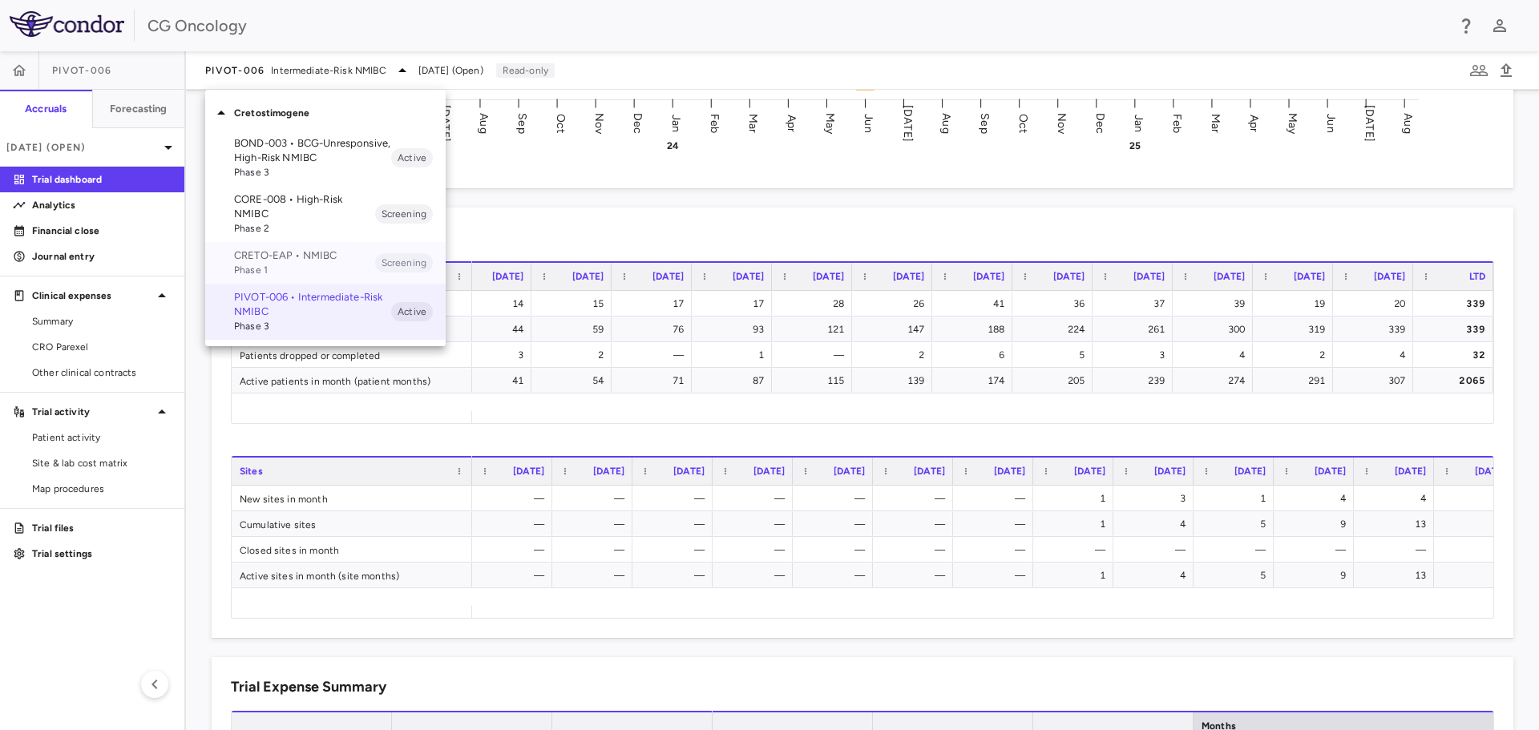
click at [285, 256] on p "CRETO-EAP • NMIBC" at bounding box center [304, 255] width 141 height 14
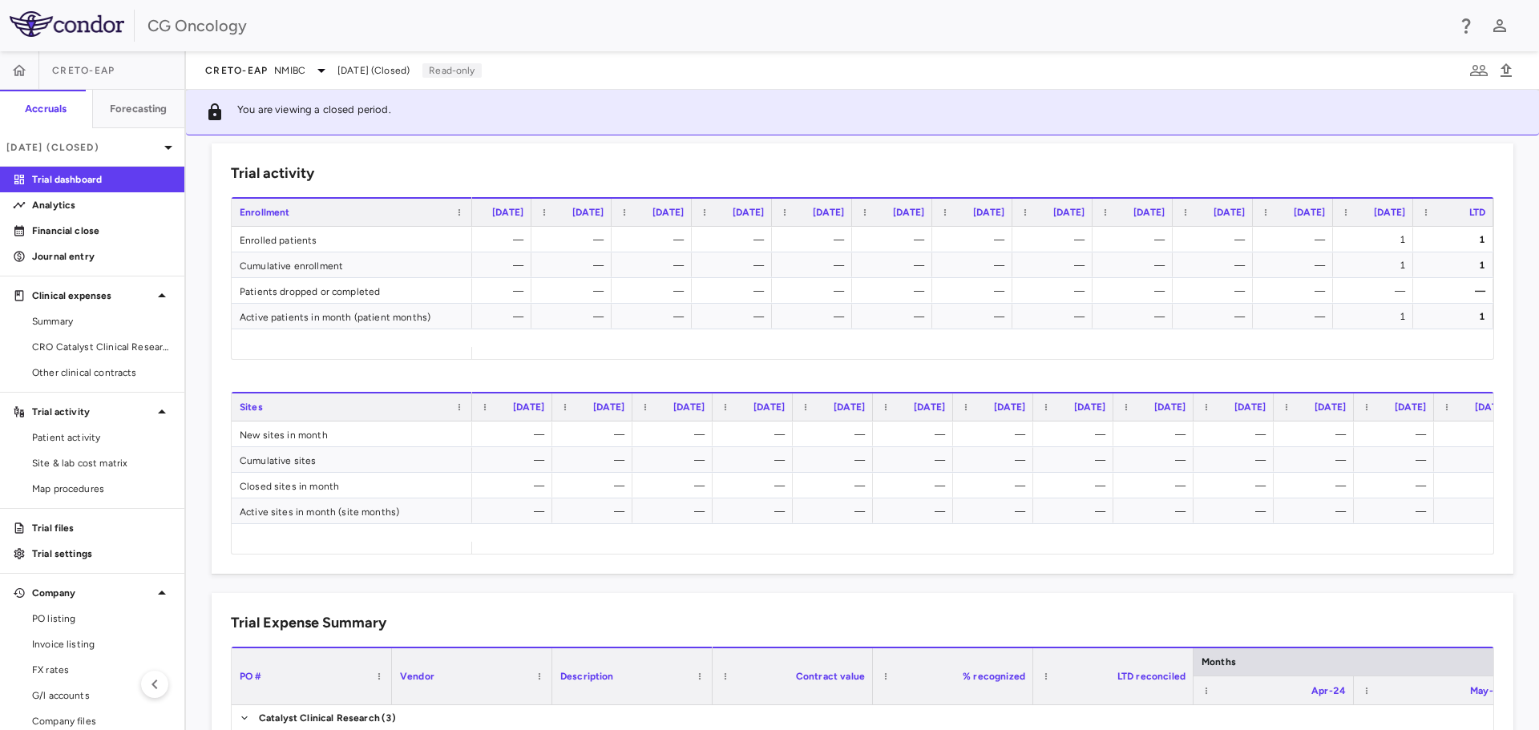
scroll to position [0, 353]
click at [165, 146] on icon at bounding box center [168, 147] width 19 height 19
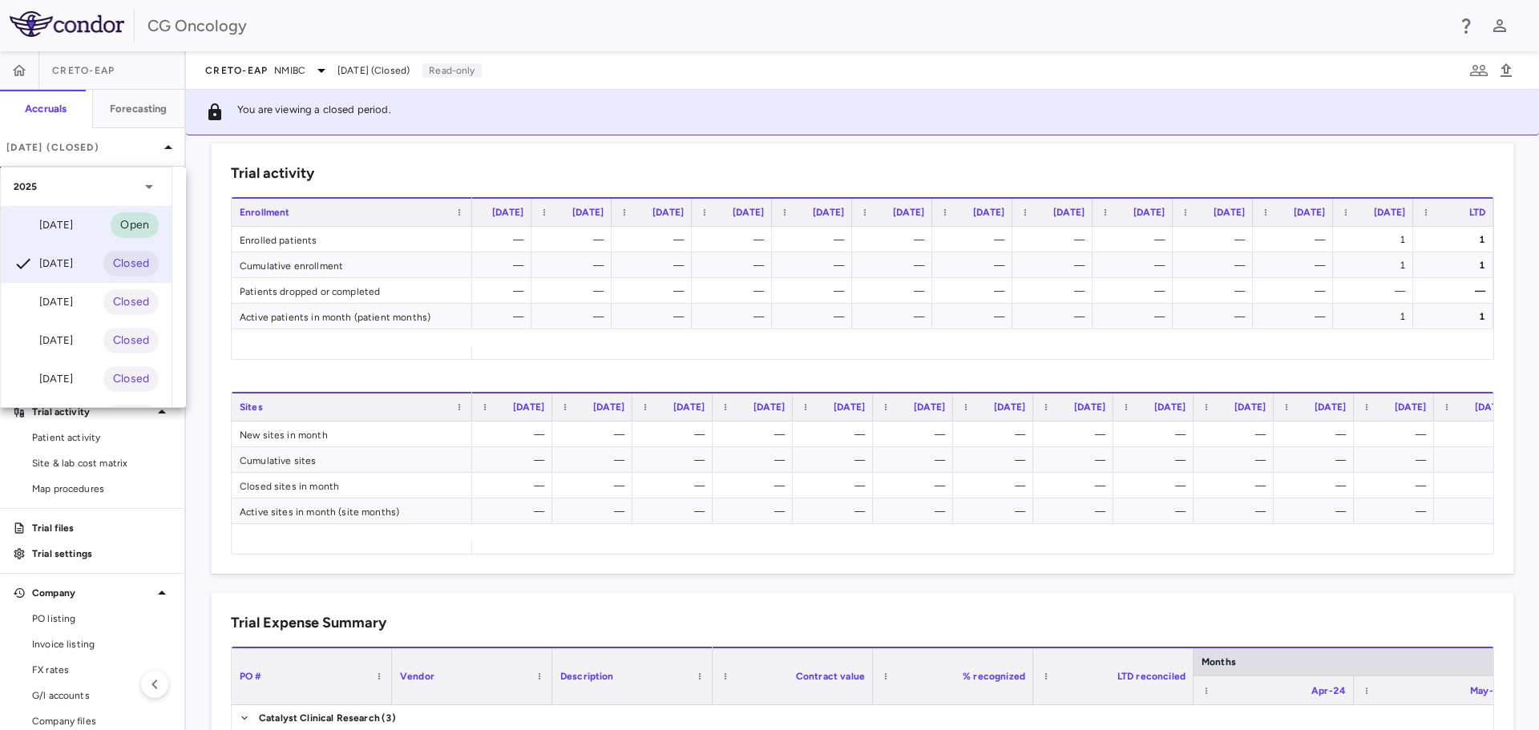
click at [42, 224] on div "[DATE]" at bounding box center [43, 225] width 59 height 19
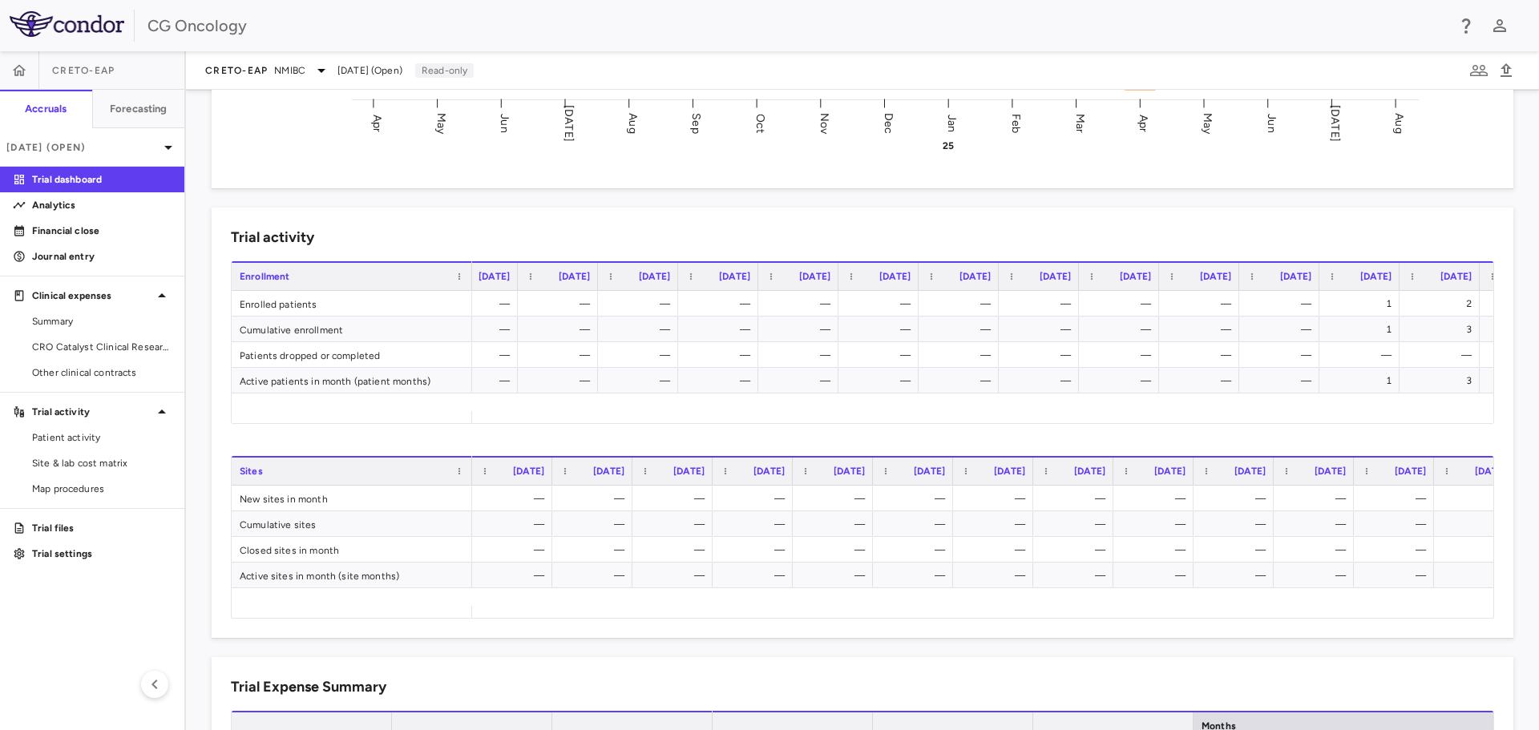
scroll to position [0, 434]
